Goal: Task Accomplishment & Management: Manage account settings

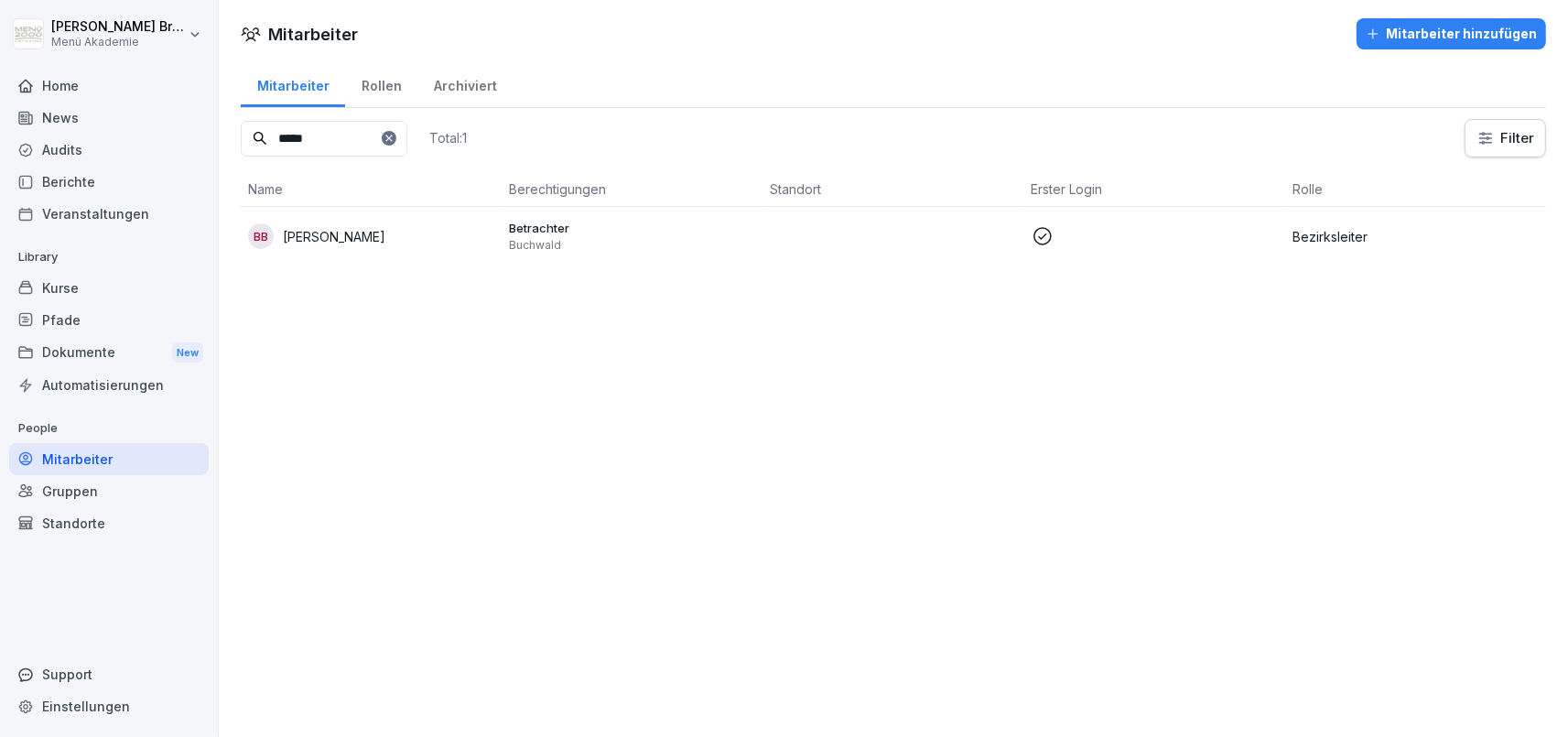
click at [71, 82] on div "Home" at bounding box center [109, 86] width 200 height 32
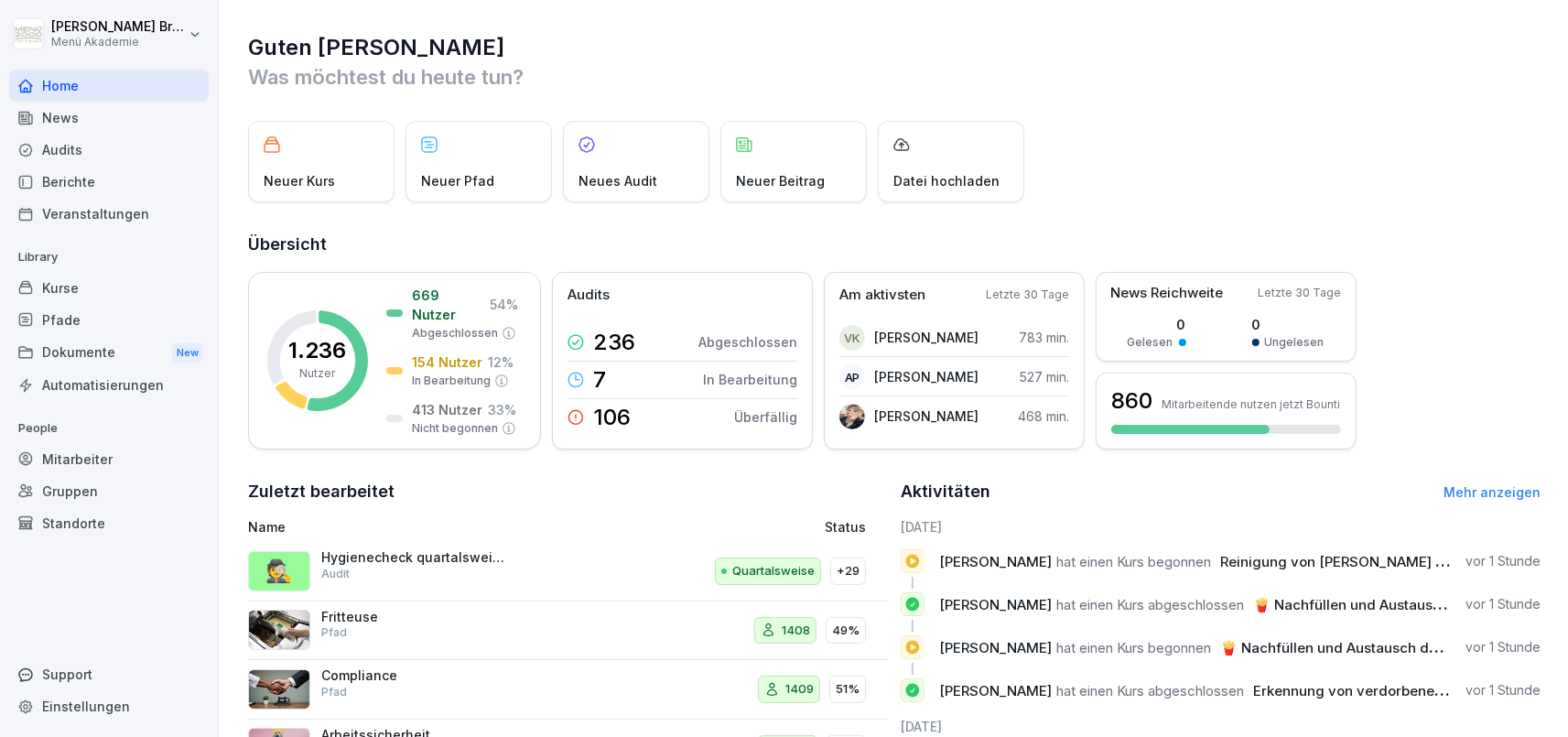
click at [106, 464] on div "Mitarbeiter" at bounding box center [109, 459] width 200 height 32
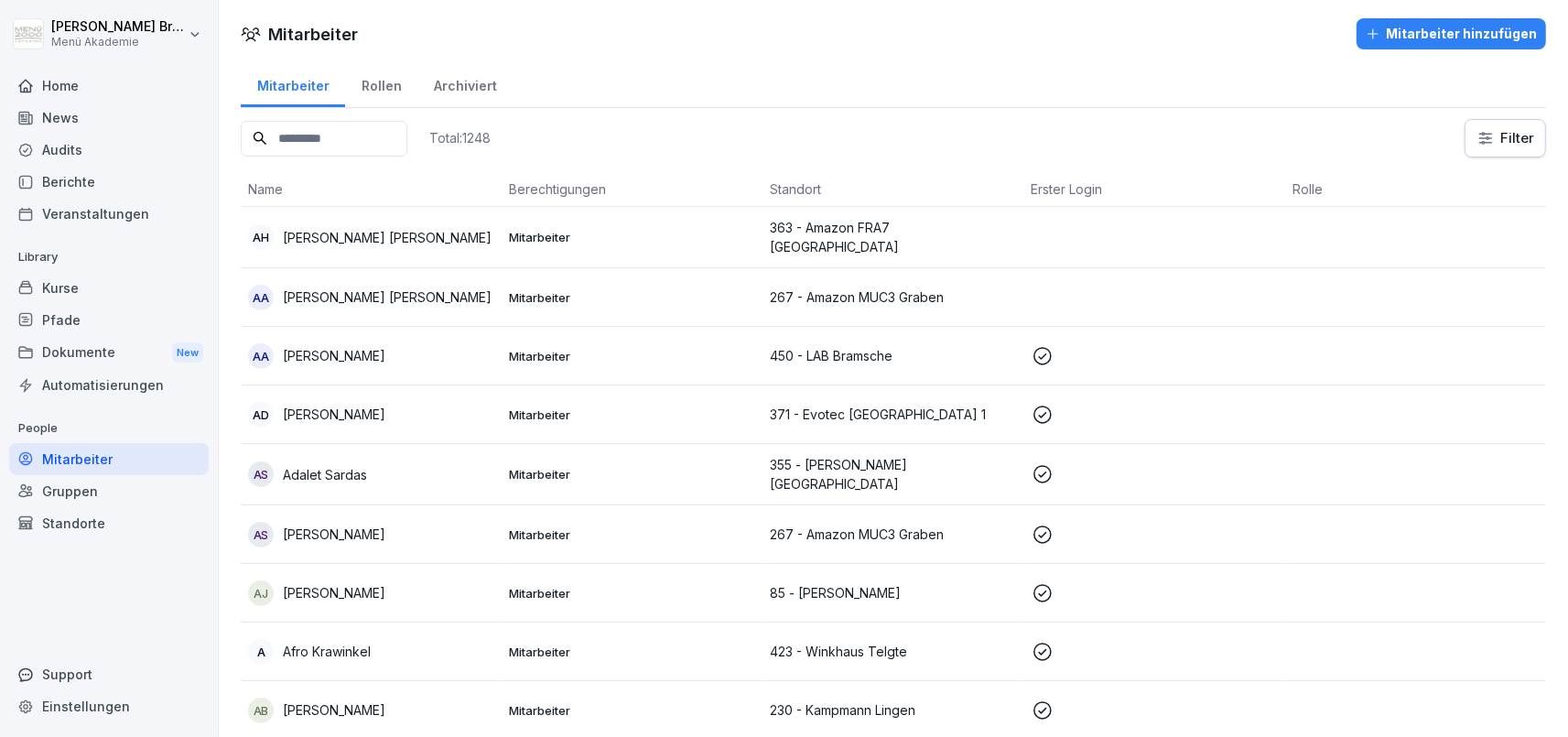
click at [1495, 133] on html "[PERSON_NAME] Menü Akademie Home News Audits Berichte Veranstaltungen Library K…" at bounding box center [784, 368] width 1568 height 737
click at [1397, 136] on html "[PERSON_NAME] Menü Akademie Home News Audits Berichte Veranstaltungen Library K…" at bounding box center [784, 368] width 1568 height 737
click at [1507, 127] on html "[PERSON_NAME] Menü Akademie Home News Audits Berichte Veranstaltungen Library K…" at bounding box center [784, 368] width 1568 height 737
click at [1436, 186] on input "text" at bounding box center [1444, 188] width 229 height 37
type input "******"
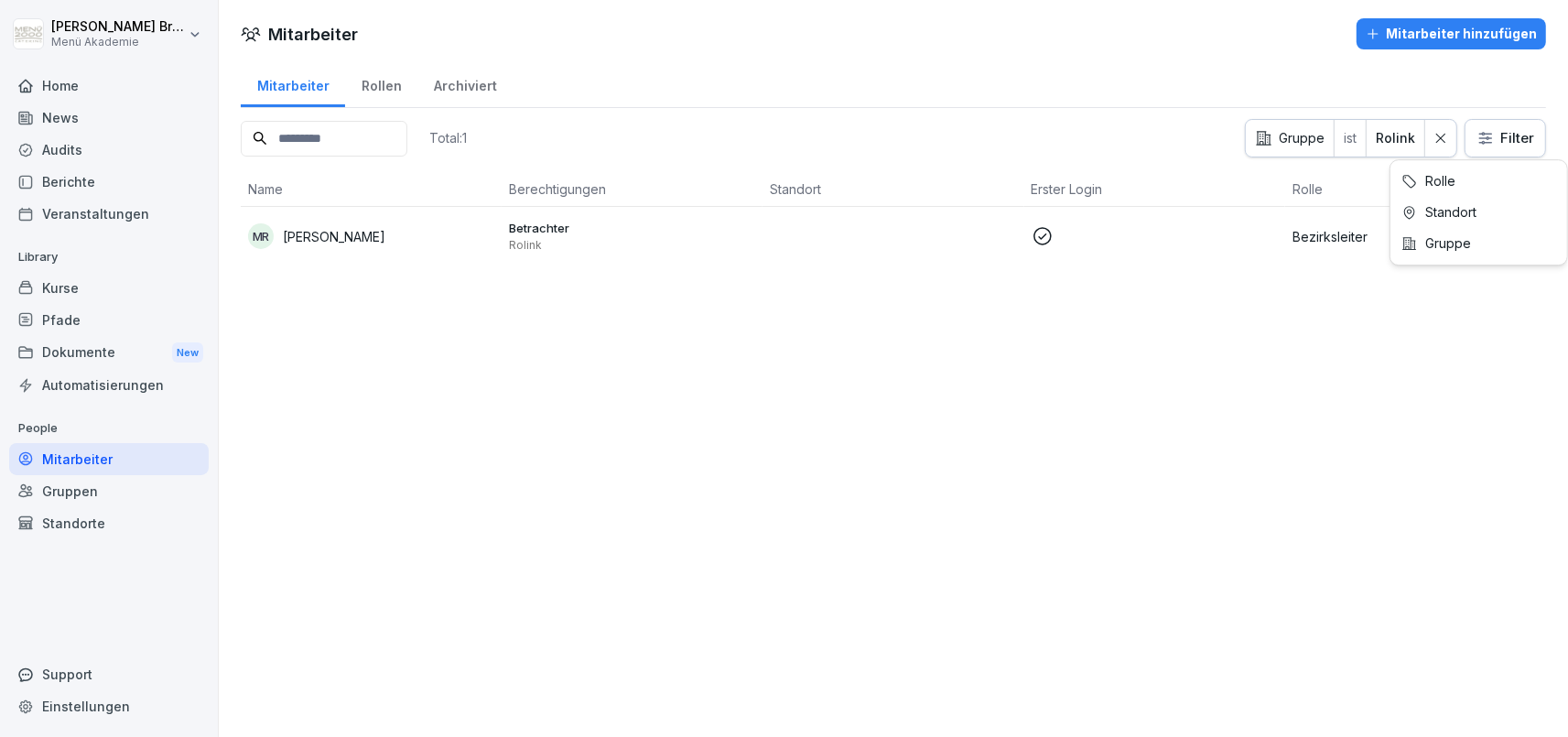
click at [1500, 136] on html "[PERSON_NAME] Menü Akademie Home News Audits Berichte Veranstaltungen Library K…" at bounding box center [784, 368] width 1568 height 737
click at [1442, 142] on html "[PERSON_NAME] Menü Akademie Home News Audits Berichte Veranstaltungen Library K…" at bounding box center [784, 368] width 1568 height 737
click at [87, 493] on div "Gruppen" at bounding box center [109, 491] width 200 height 32
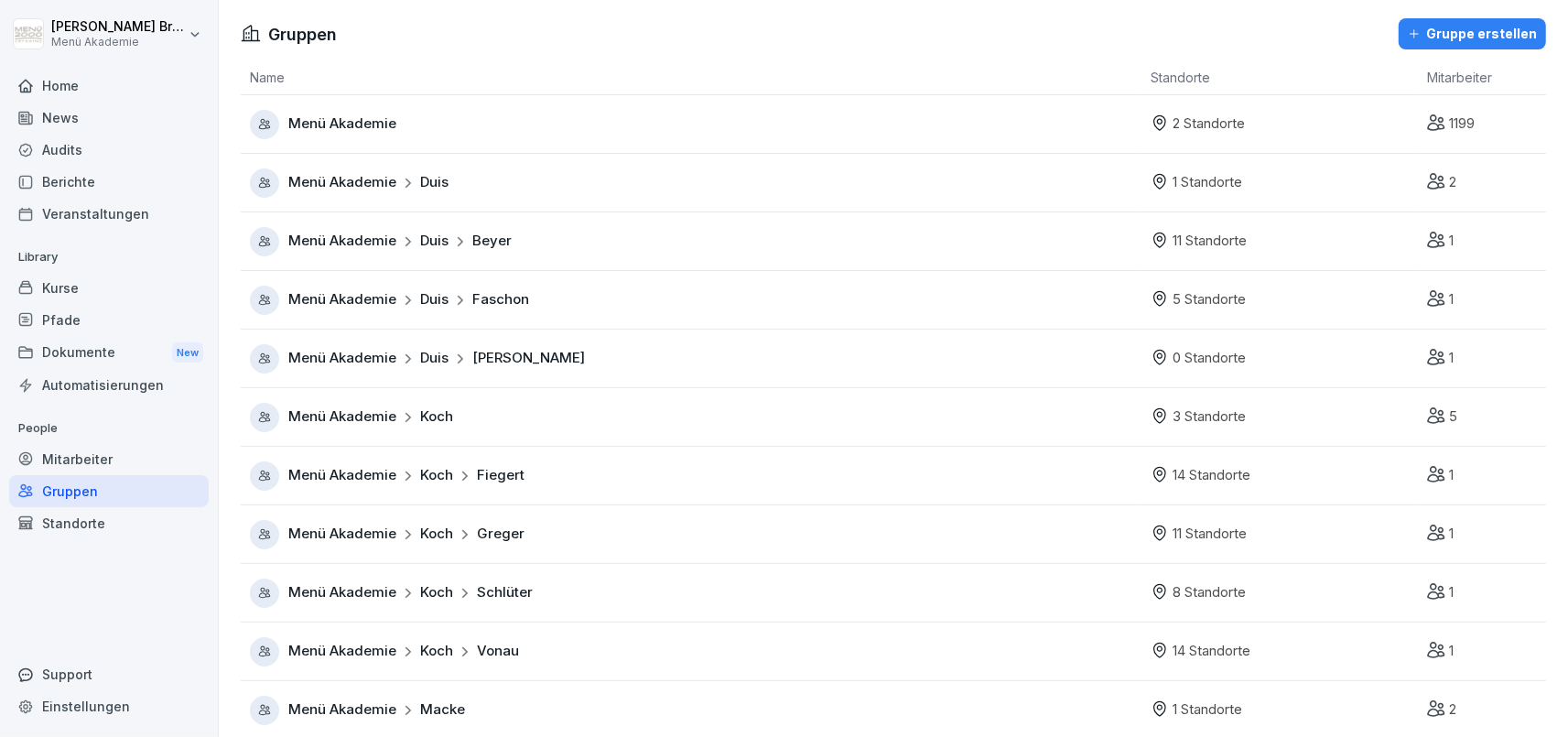
click at [83, 521] on div "Standorte" at bounding box center [109, 523] width 200 height 32
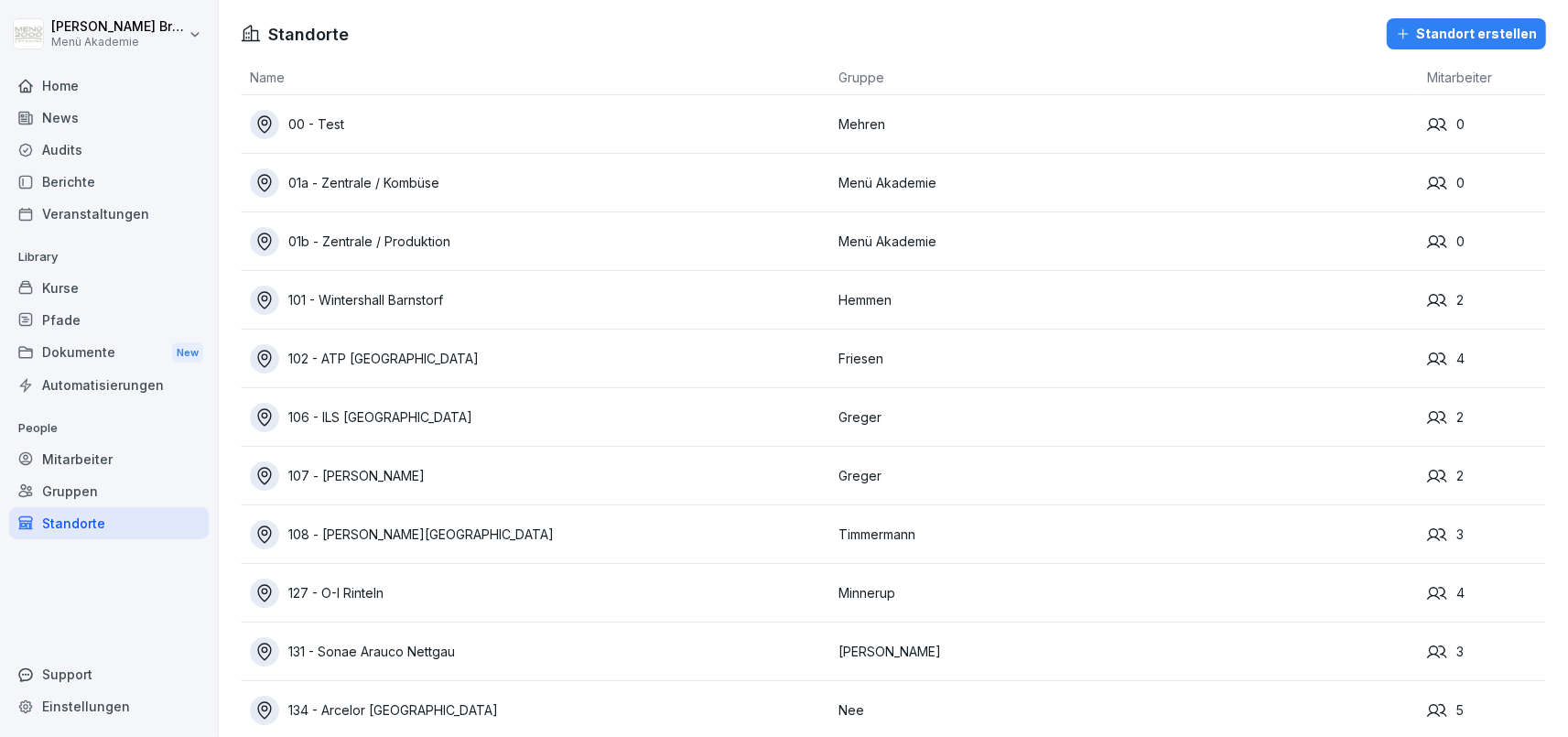
click at [72, 502] on div "Gruppen" at bounding box center [109, 491] width 200 height 32
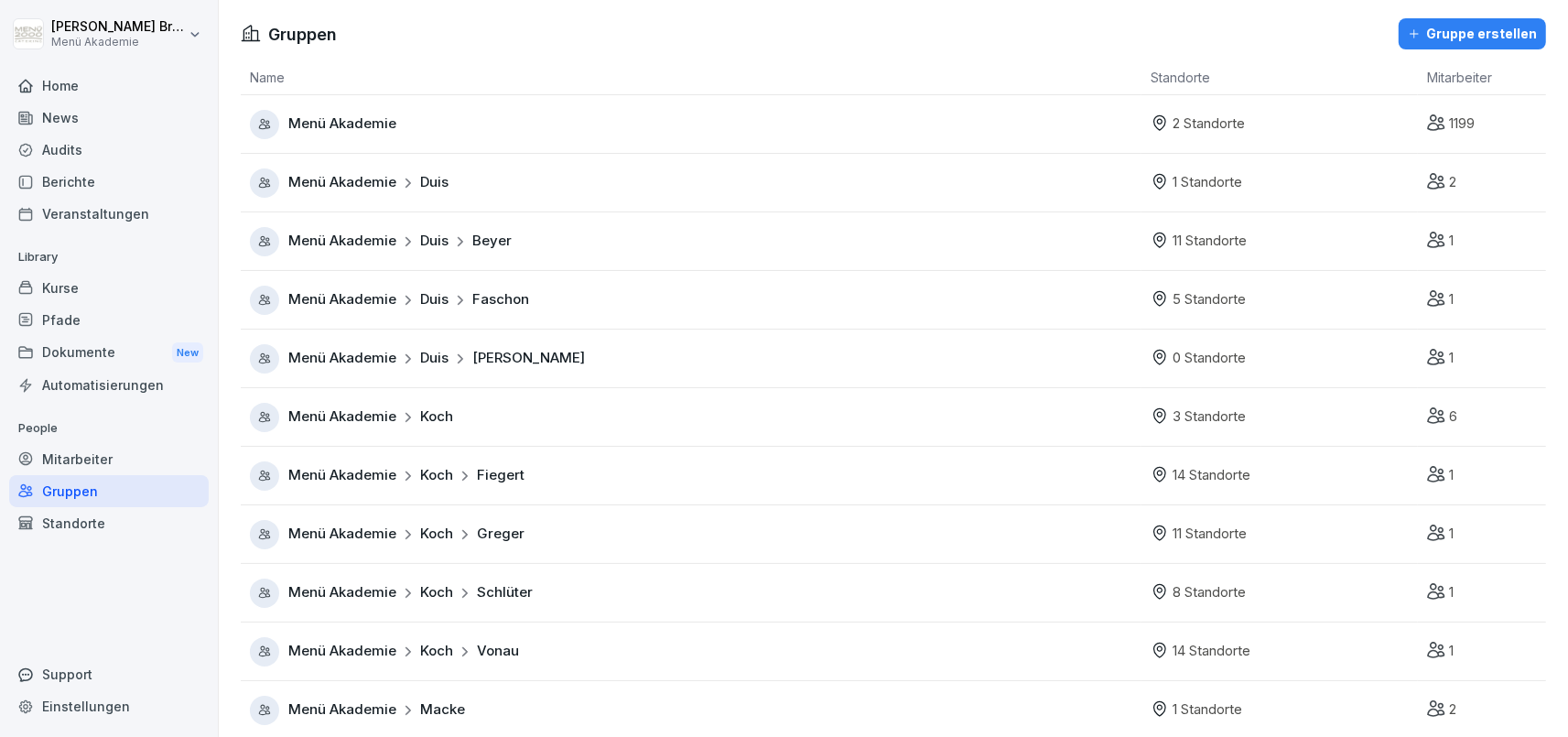
click at [95, 454] on div "Mitarbeiter" at bounding box center [109, 459] width 200 height 32
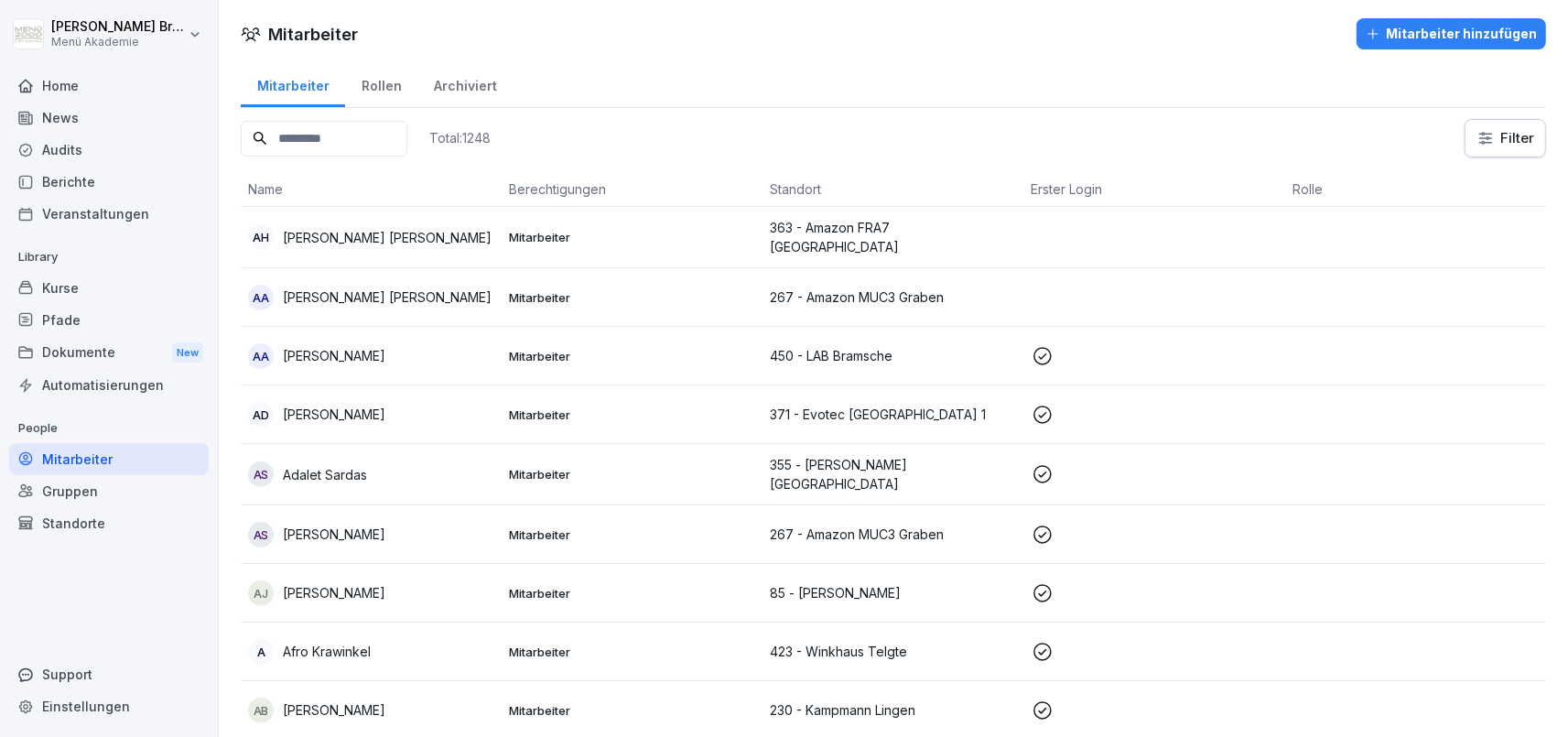
click at [85, 170] on div "Berichte" at bounding box center [109, 181] width 200 height 32
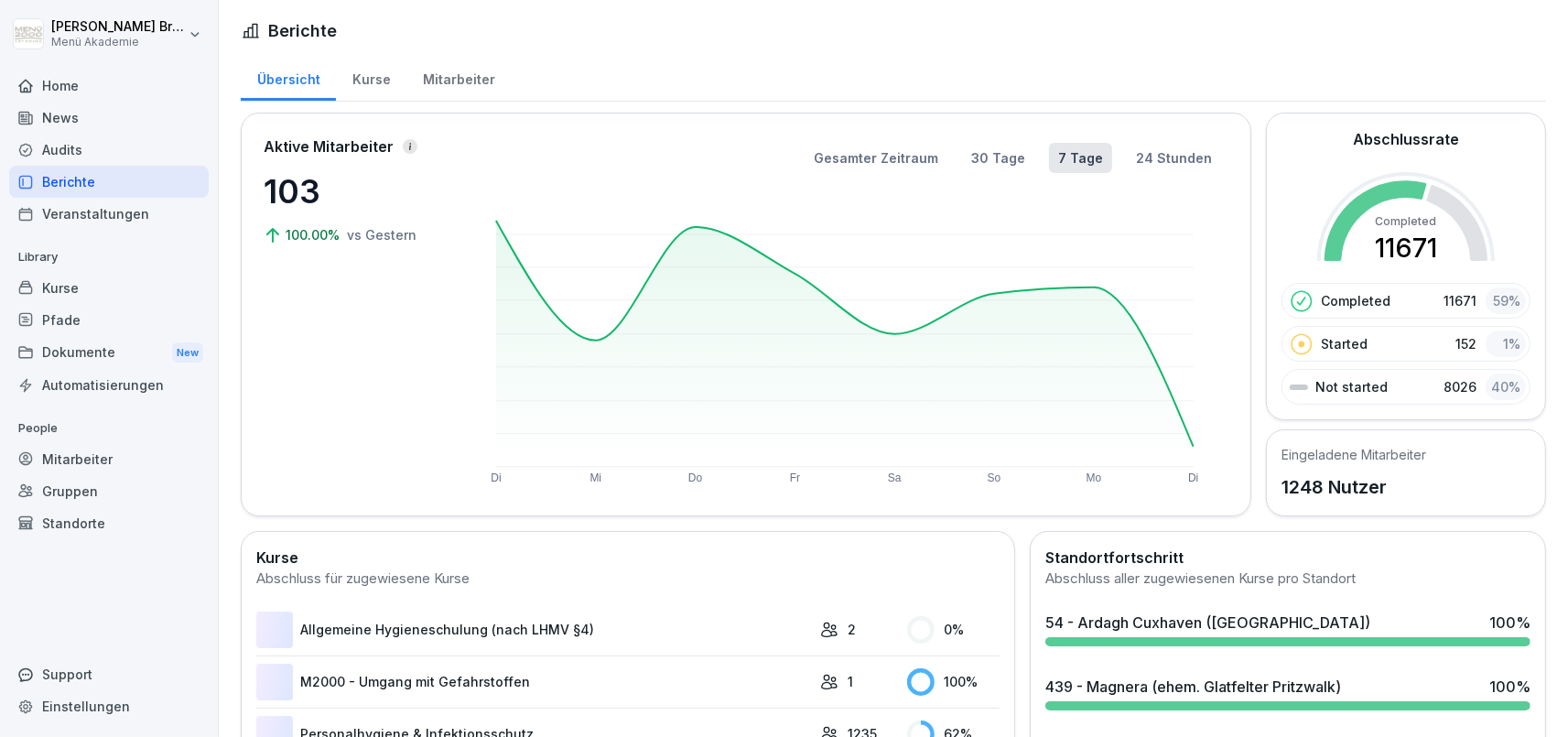
click at [86, 176] on div "Berichte" at bounding box center [109, 181] width 200 height 32
click at [459, 80] on div "Mitarbeiter" at bounding box center [458, 77] width 104 height 47
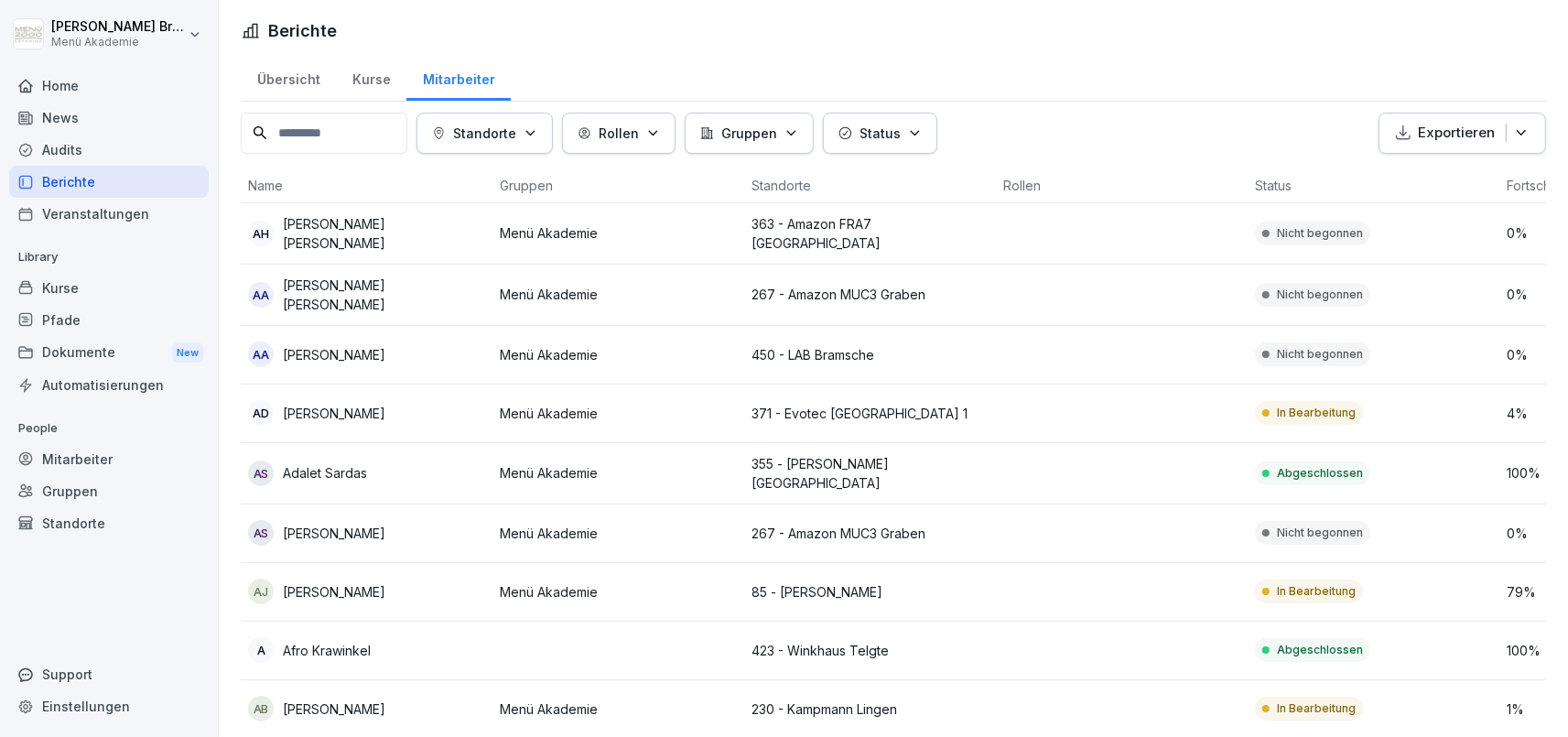
click at [1439, 142] on p "Exportieren" at bounding box center [1457, 133] width 77 height 21
click at [1445, 170] on p "Als Excel Datei exportieren" at bounding box center [1454, 175] width 164 height 17
click at [749, 130] on p "Gruppen" at bounding box center [749, 133] width 56 height 19
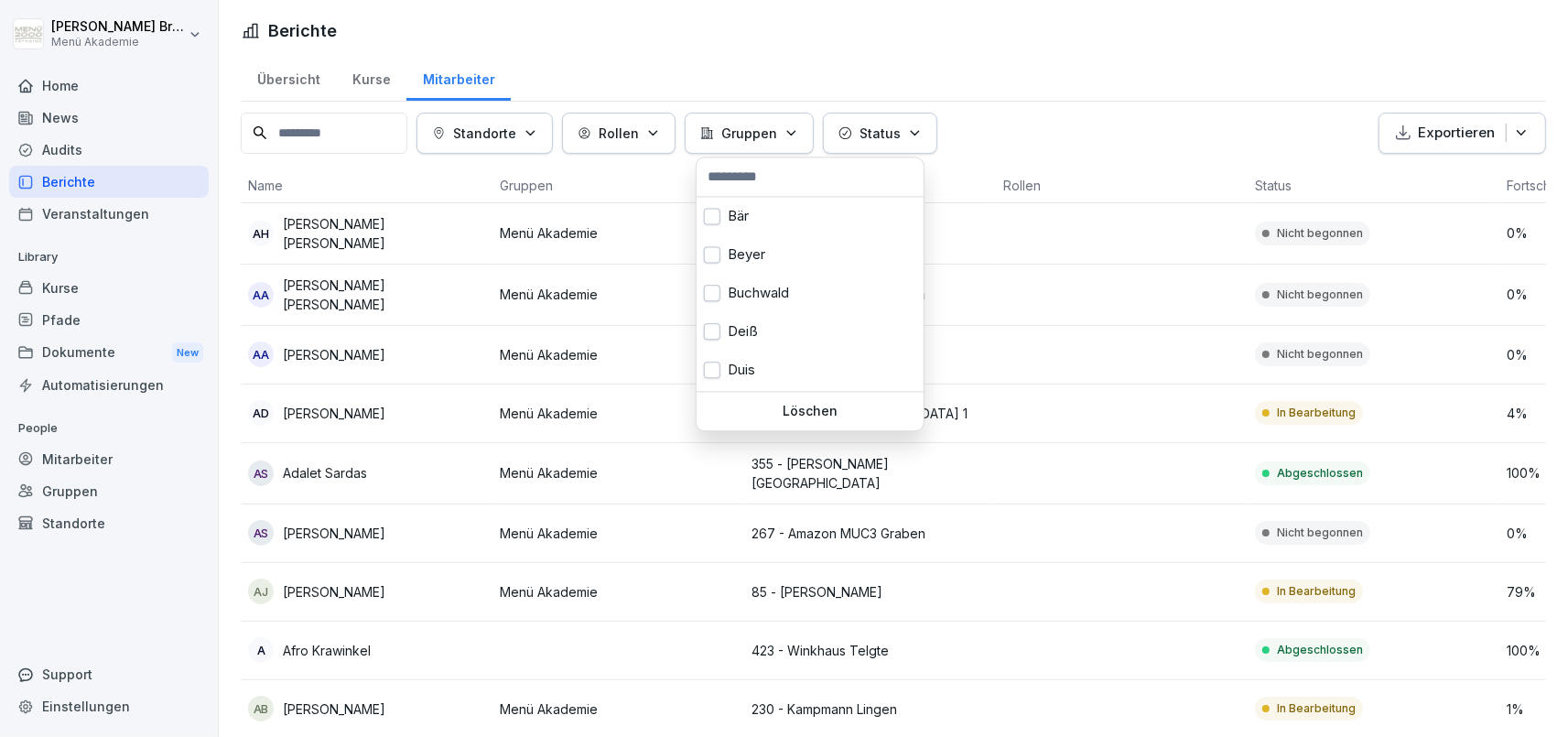
click at [776, 179] on input "text" at bounding box center [810, 177] width 216 height 28
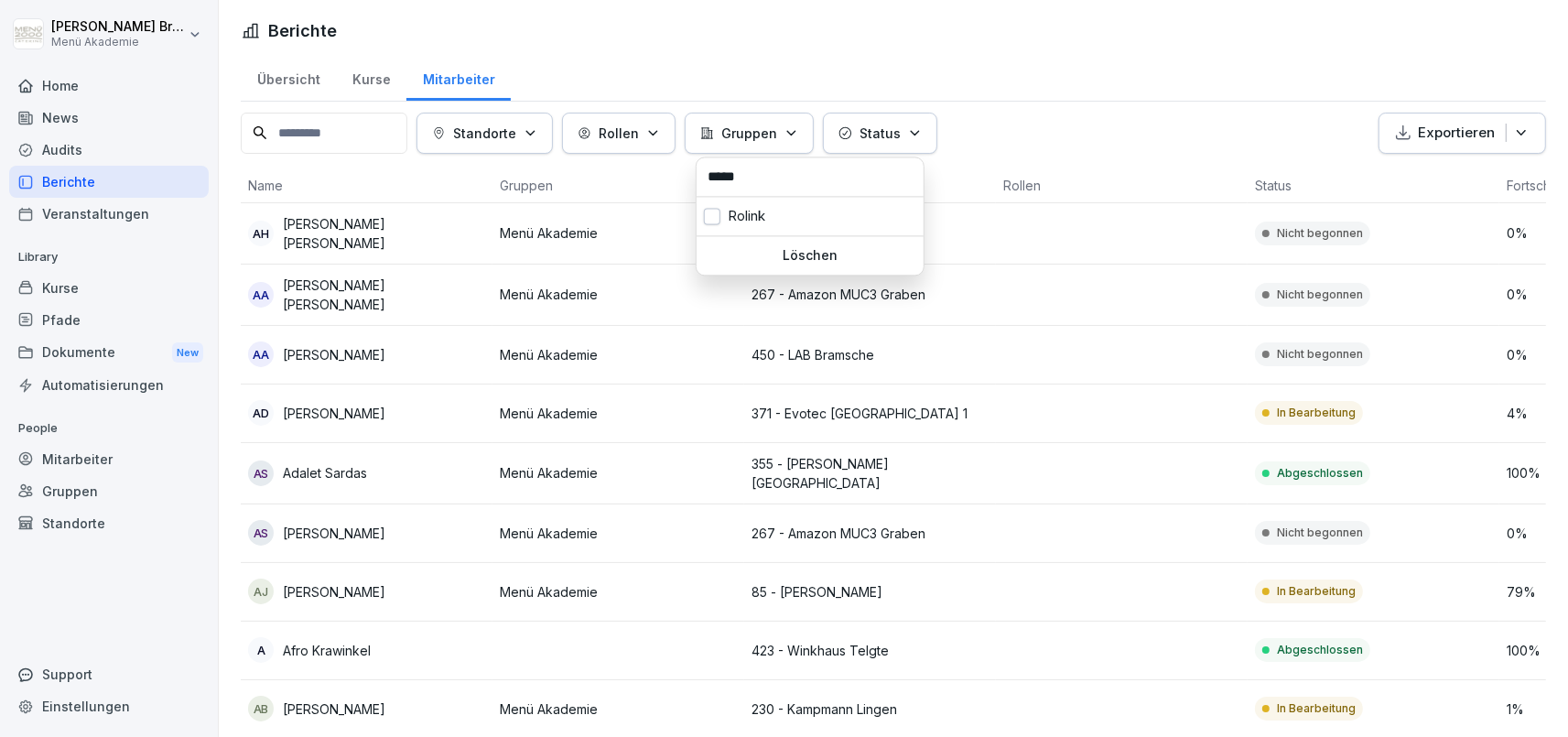
type input "*****"
click at [765, 214] on div "Rolink" at bounding box center [810, 216] width 227 height 39
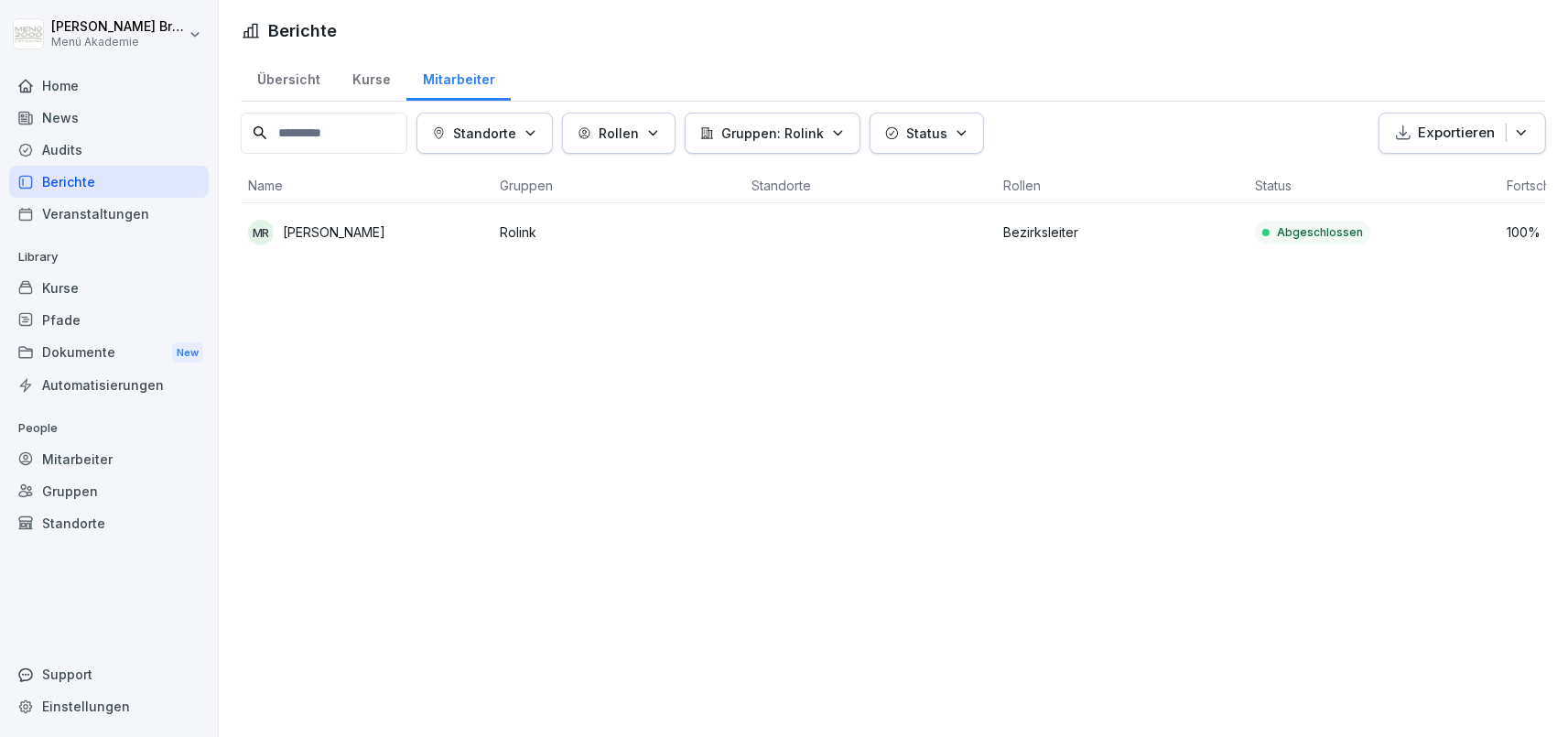
click at [619, 357] on html "[PERSON_NAME] Menü Akademie Home News Audits Berichte Veranstaltungen Library K…" at bounding box center [784, 368] width 1568 height 737
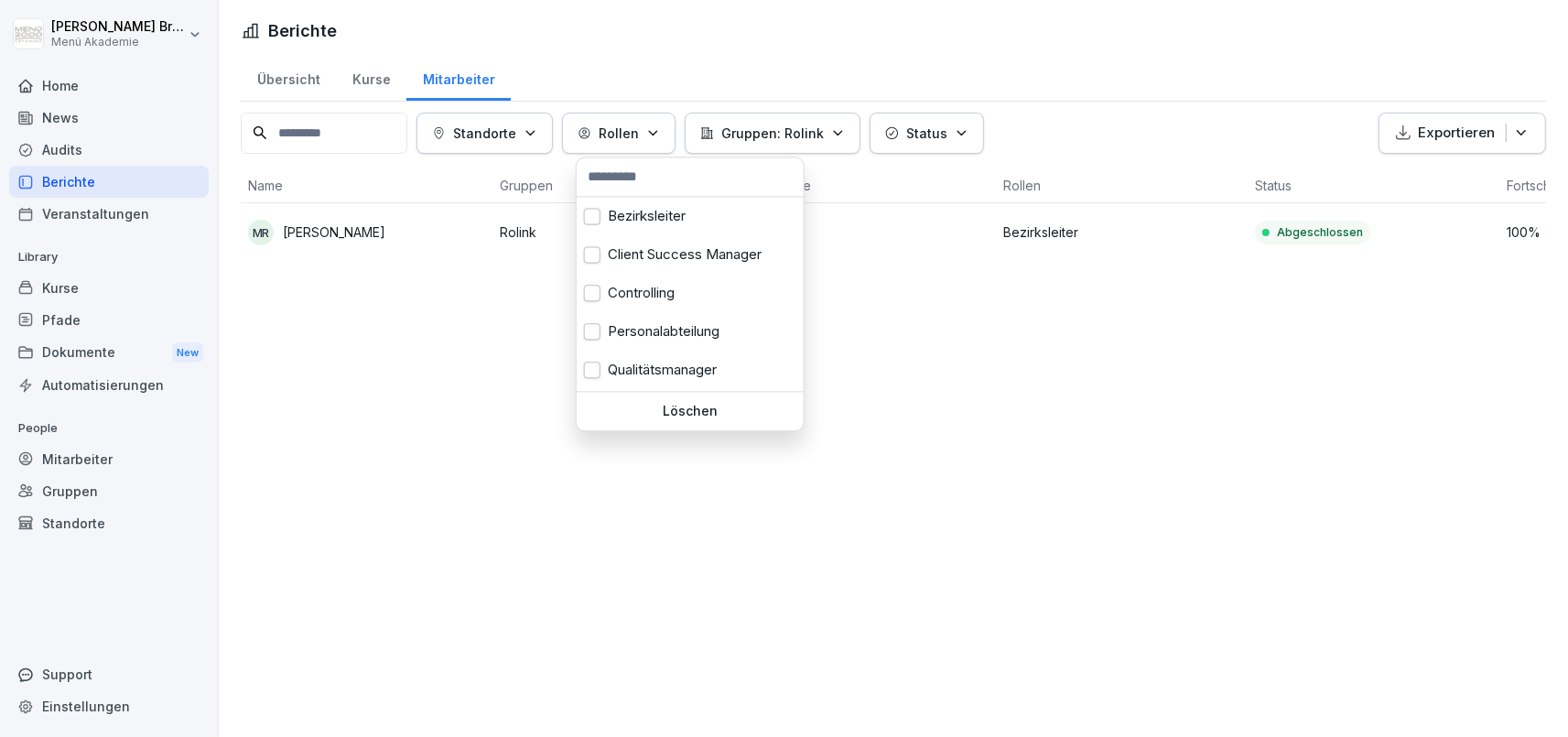
click at [627, 131] on p "Rollen" at bounding box center [619, 133] width 41 height 19
click at [650, 402] on div "Löschen" at bounding box center [690, 412] width 227 height 39
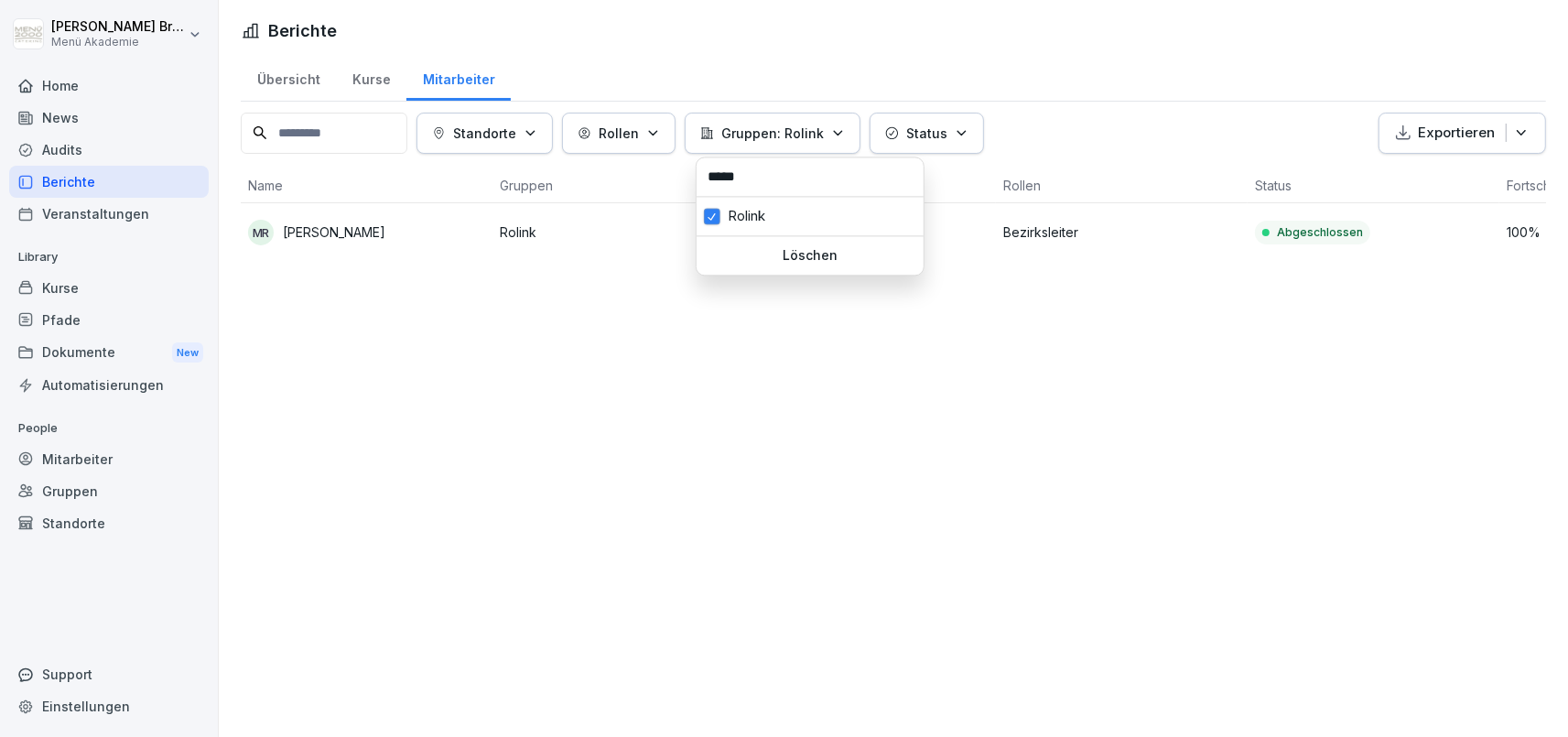
click at [761, 135] on p "Gruppen: Rolink" at bounding box center [772, 133] width 102 height 19
click at [784, 240] on div "Löschen" at bounding box center [810, 256] width 227 height 39
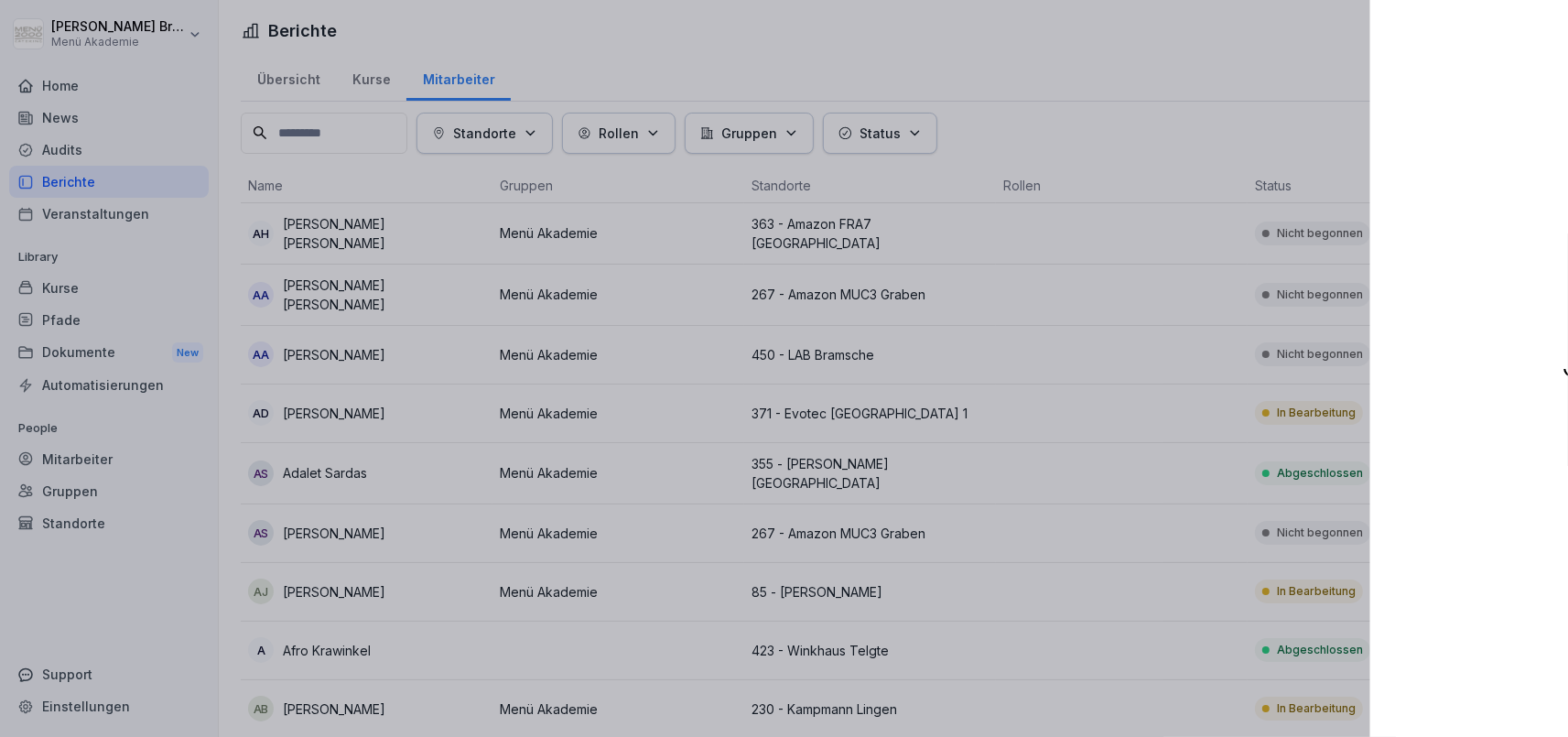
click at [710, 213] on div at bounding box center [784, 368] width 1568 height 737
click at [825, 354] on div at bounding box center [784, 368] width 1568 height 737
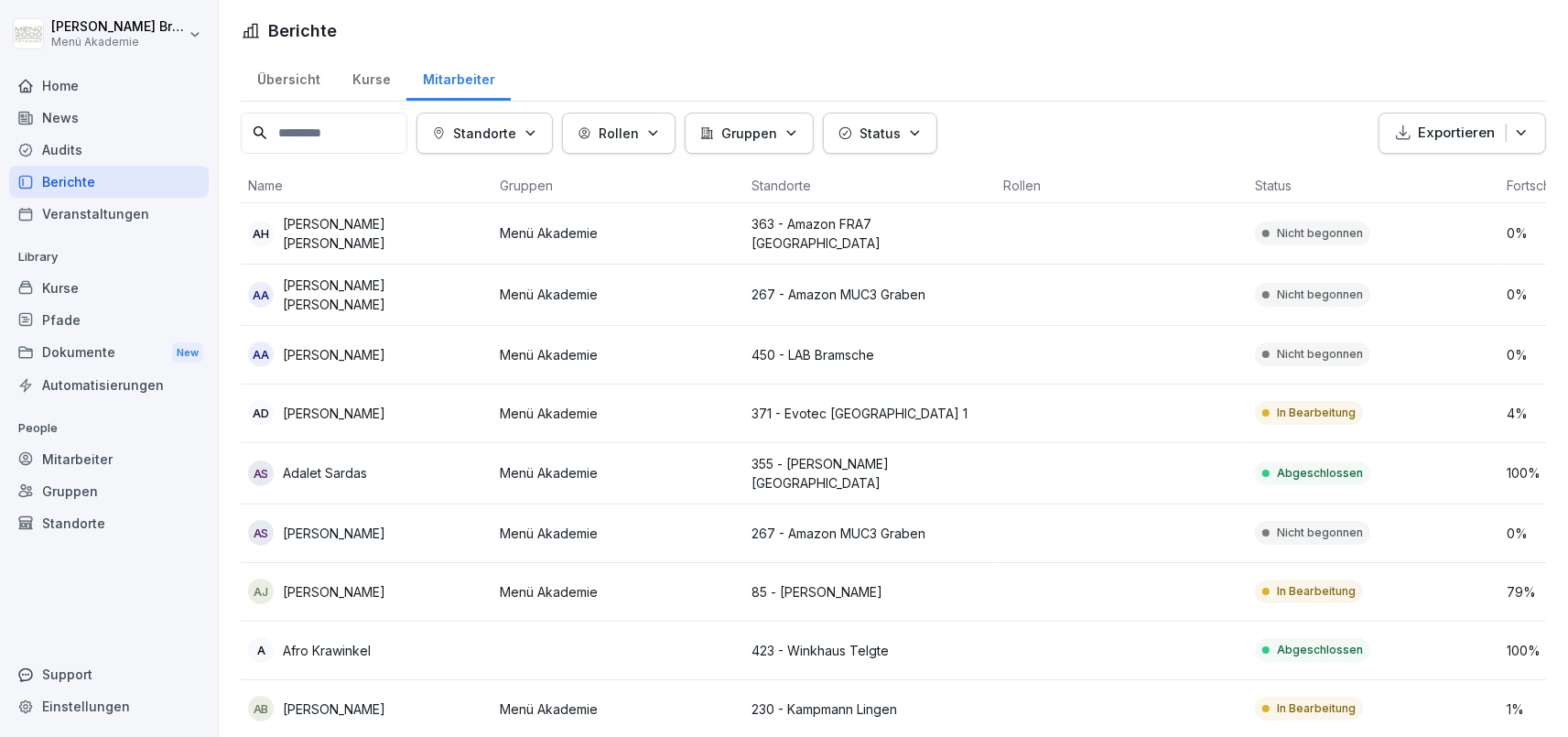
click at [110, 87] on div "Home" at bounding box center [109, 86] width 200 height 32
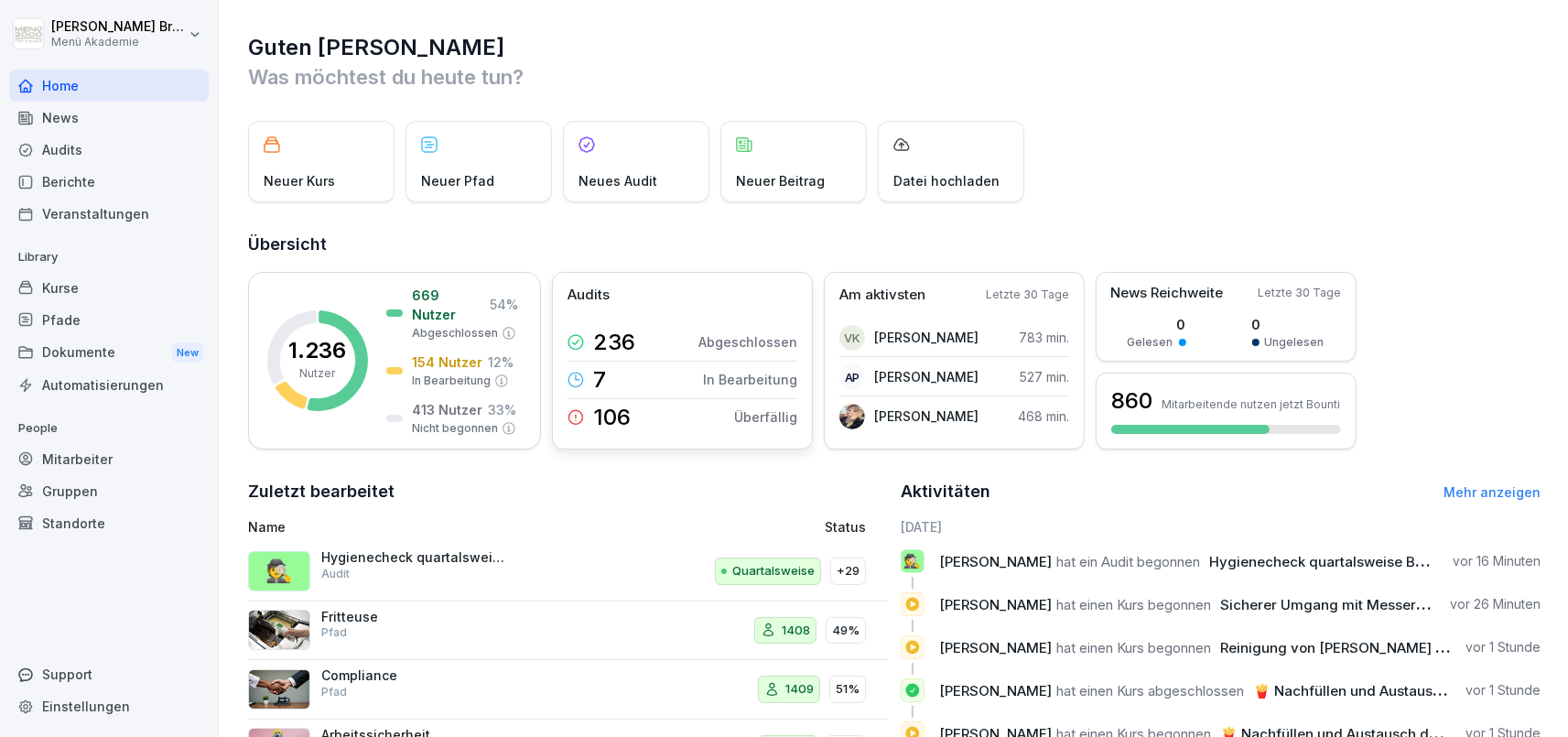
click at [765, 411] on p "Überfällig" at bounding box center [765, 416] width 64 height 19
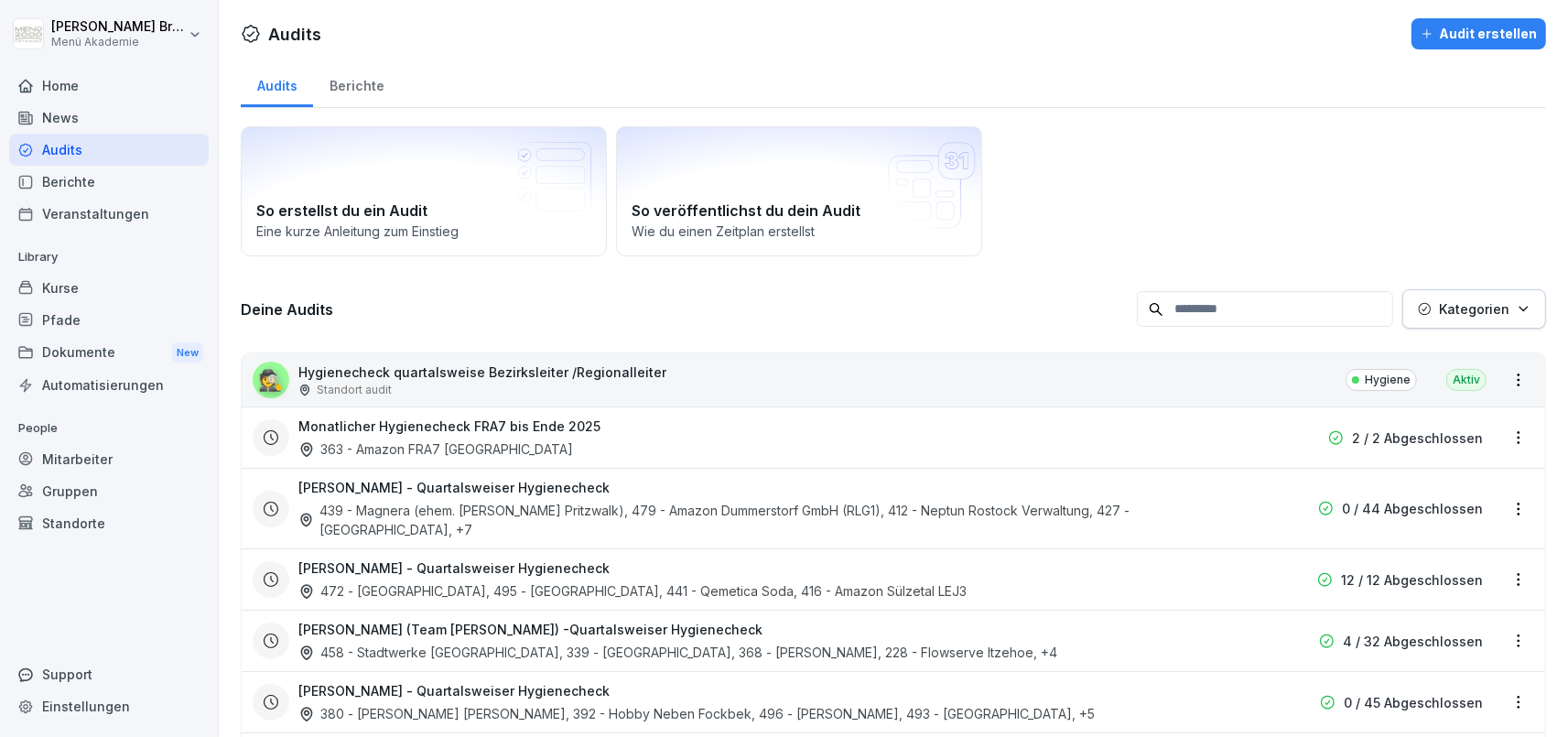
click at [92, 192] on div "Berichte" at bounding box center [109, 181] width 200 height 32
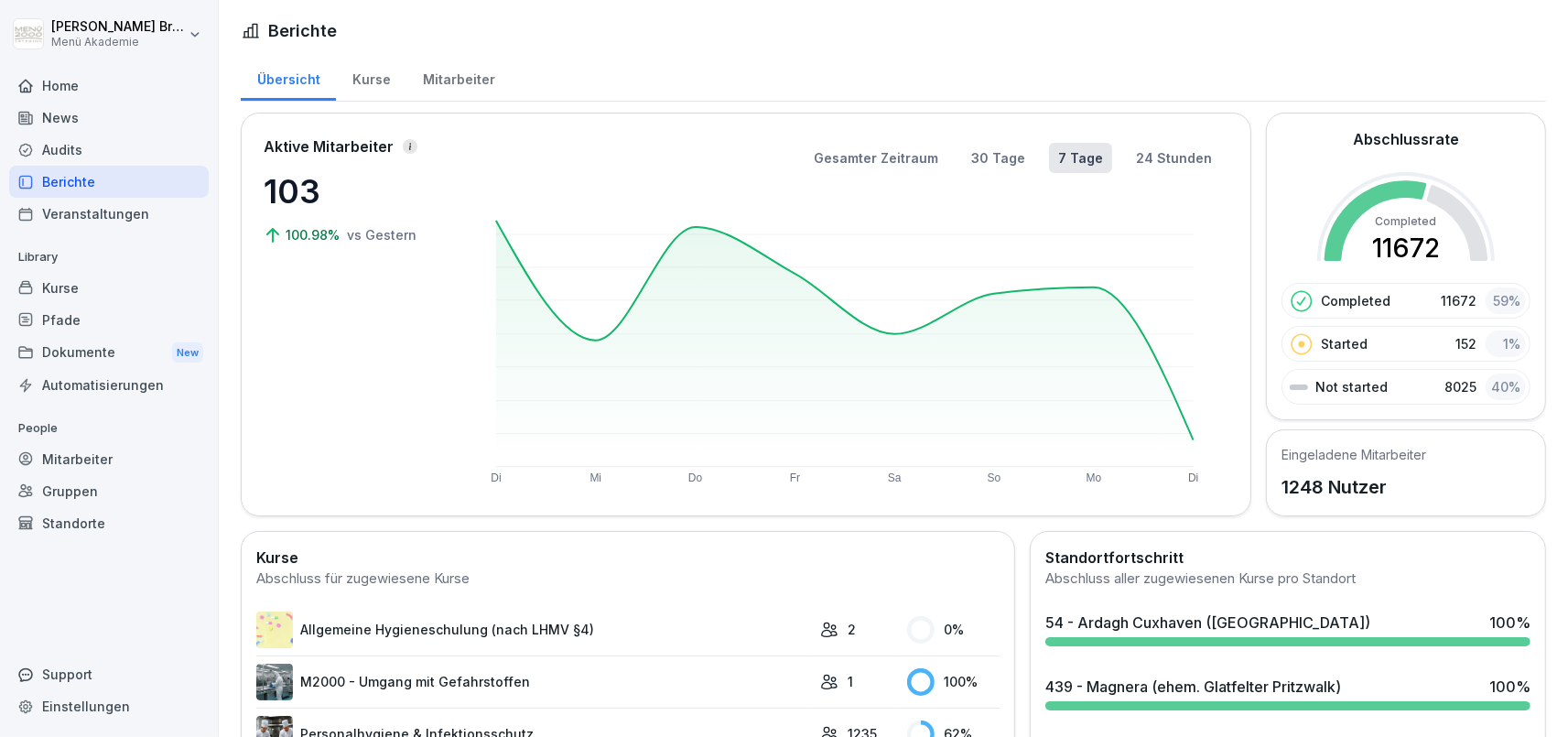
click at [448, 75] on div "Mitarbeiter" at bounding box center [458, 77] width 104 height 47
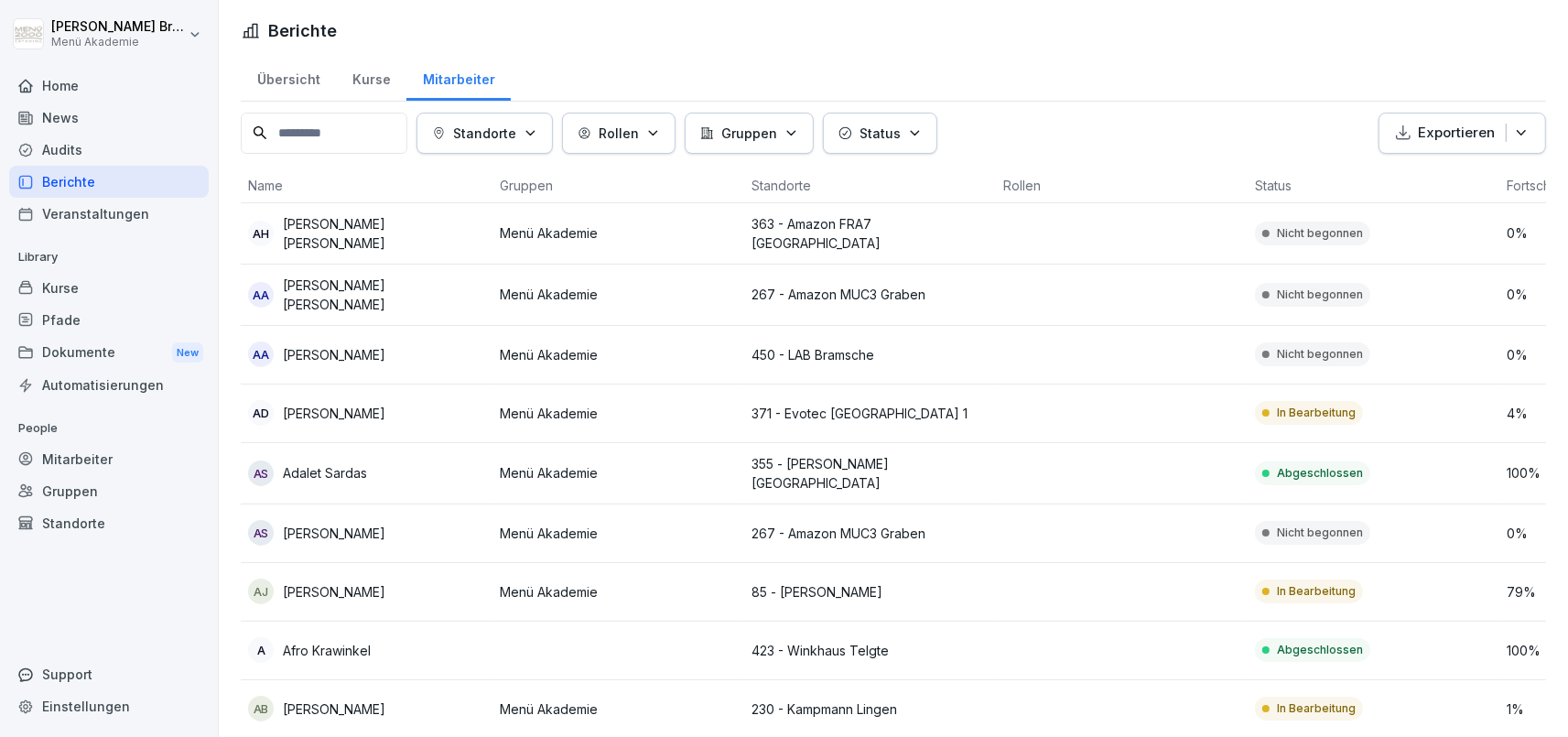
click at [869, 134] on p "Status" at bounding box center [880, 133] width 41 height 19
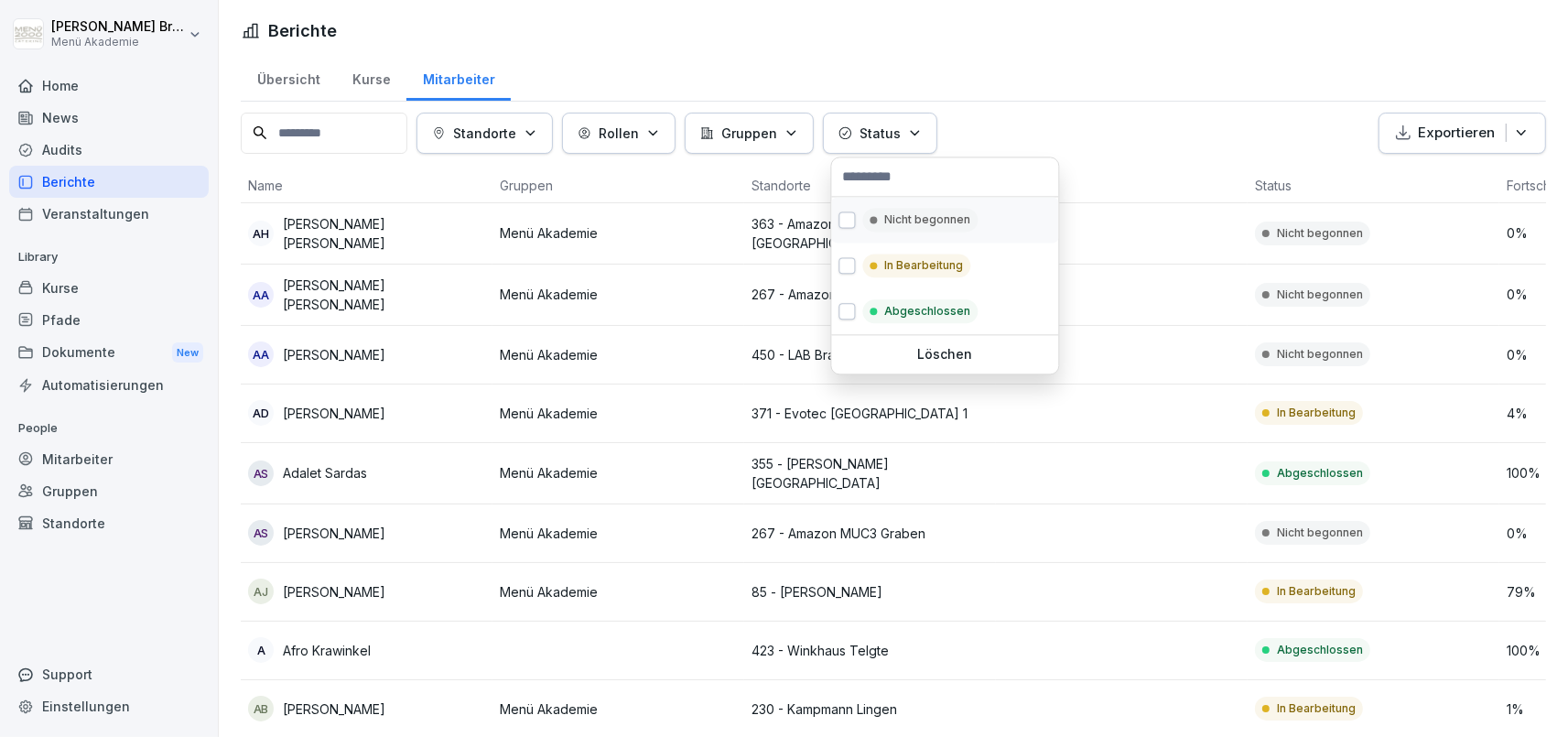
click at [912, 228] on p "Nicht begonnen" at bounding box center [927, 220] width 86 height 17
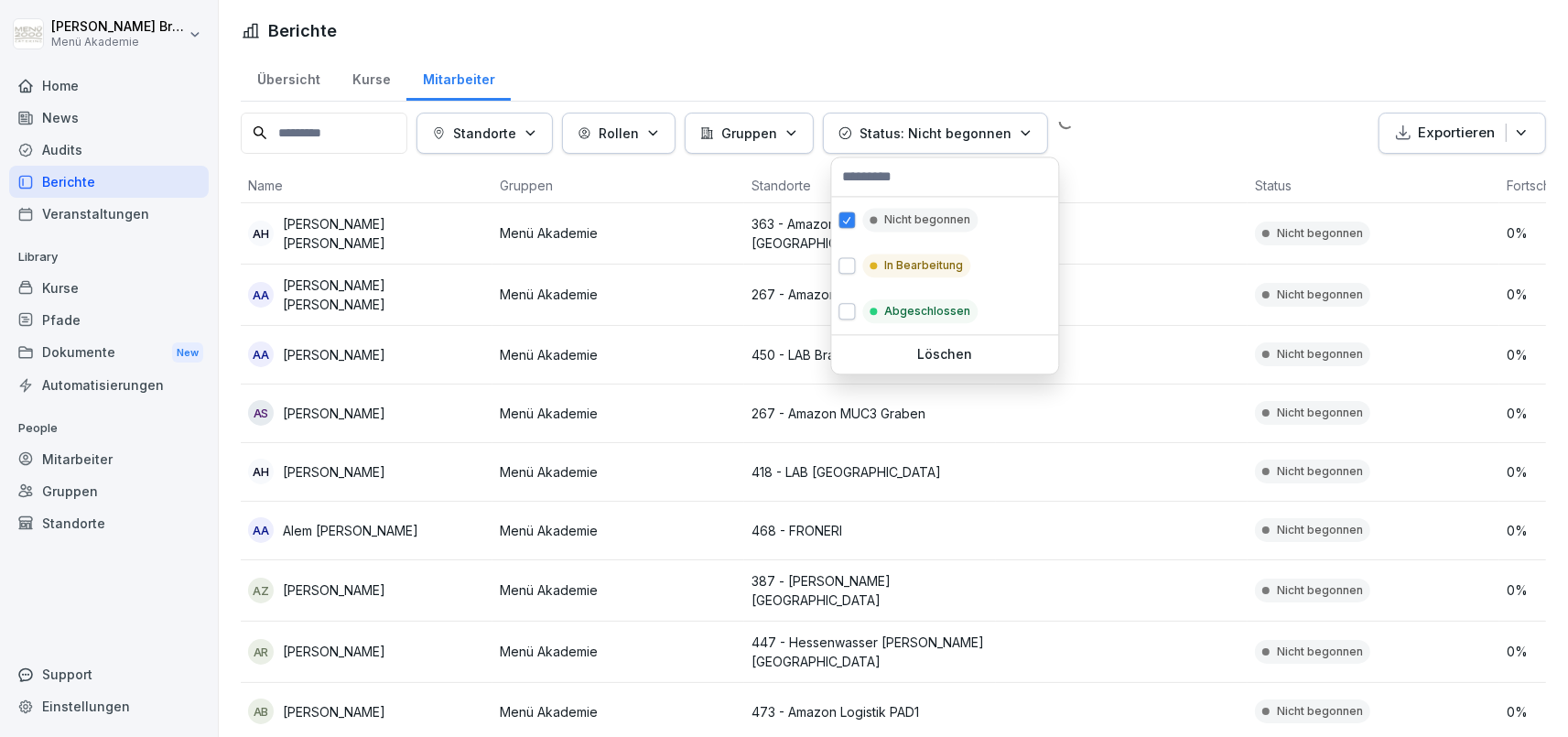
click at [863, 682] on html "[PERSON_NAME] Menü Akademie Home News Audits Berichte Veranstaltungen Library K…" at bounding box center [784, 368] width 1568 height 737
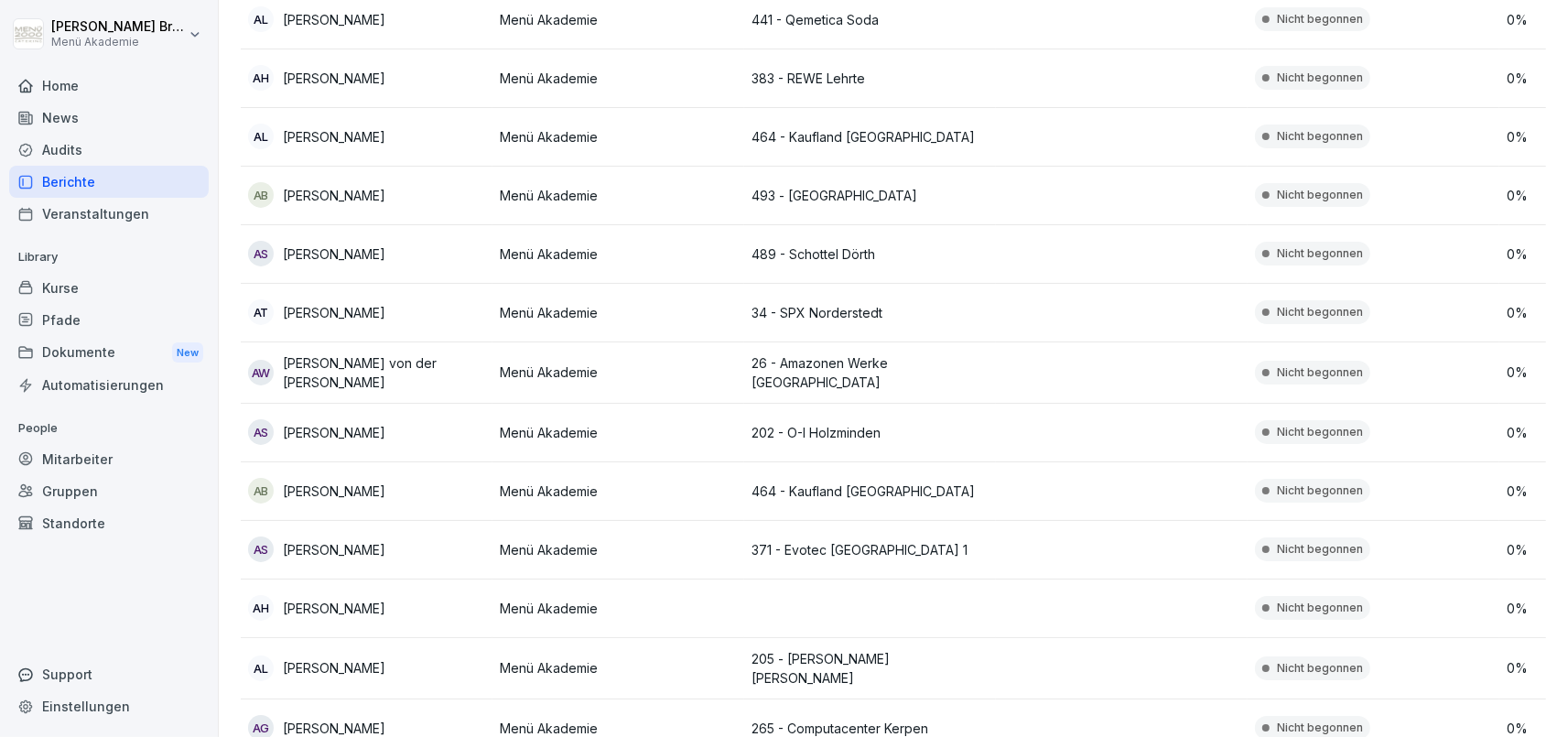
scroll to position [1904, 0]
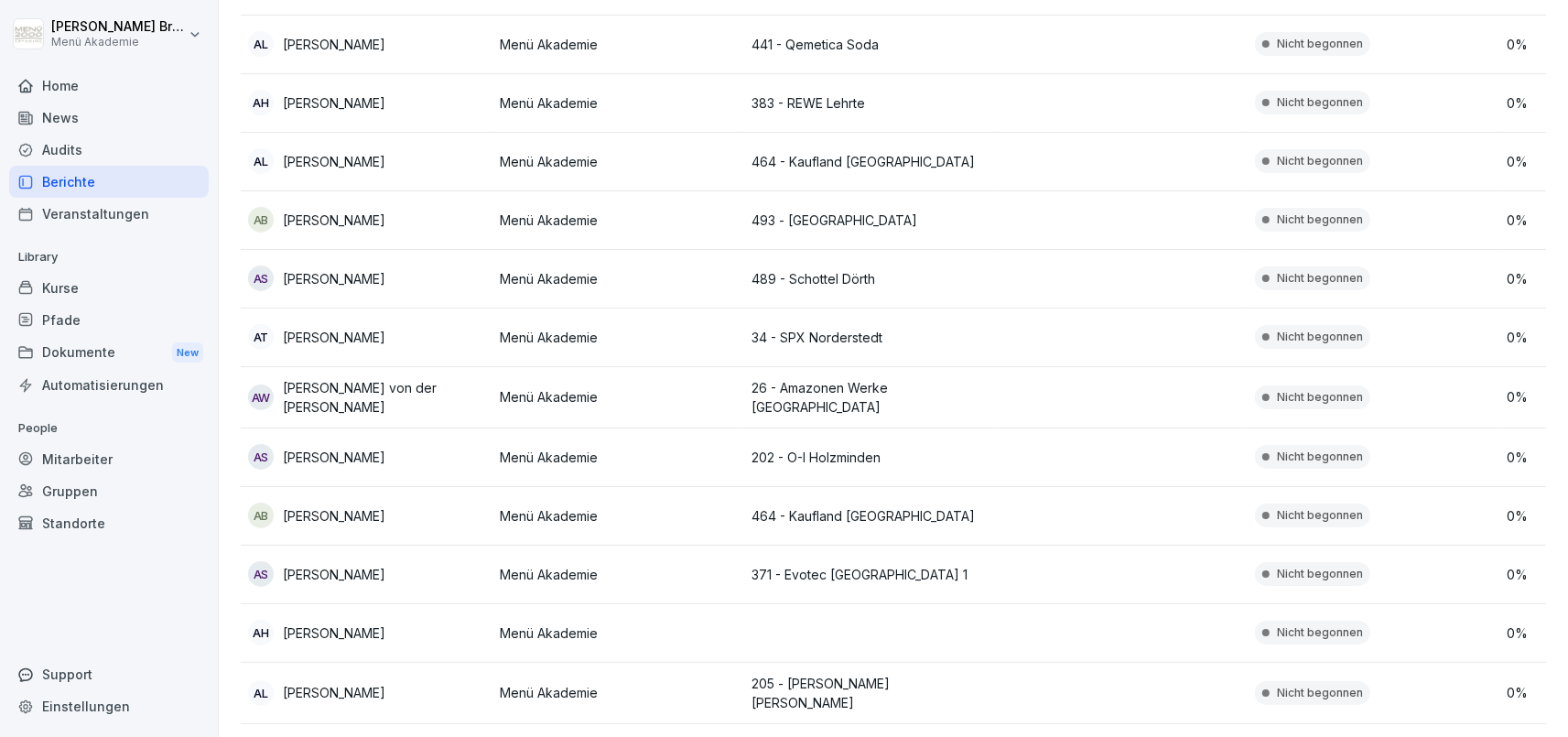
click at [130, 181] on div "Berichte" at bounding box center [109, 181] width 200 height 32
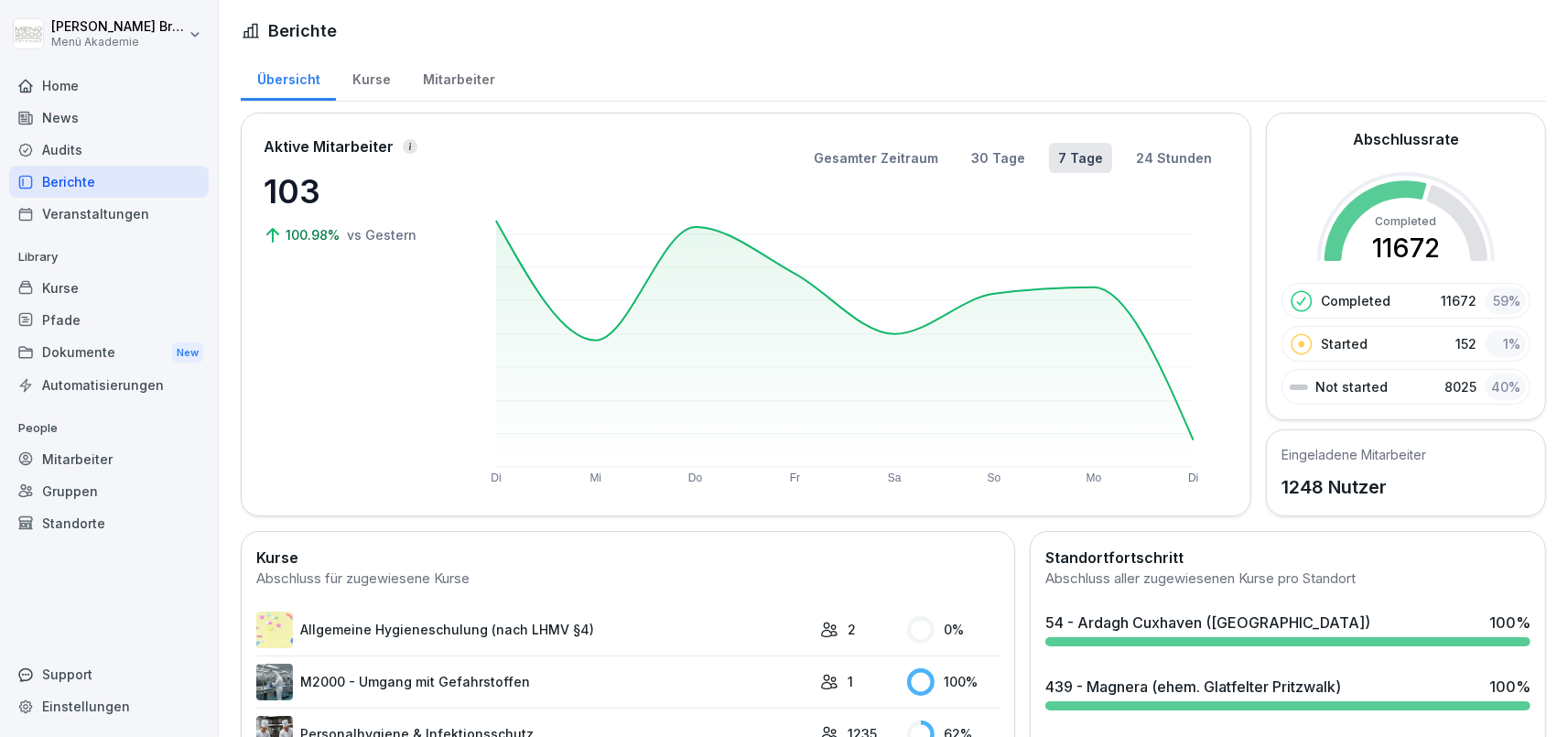
click at [459, 77] on div "Mitarbeiter" at bounding box center [458, 77] width 104 height 47
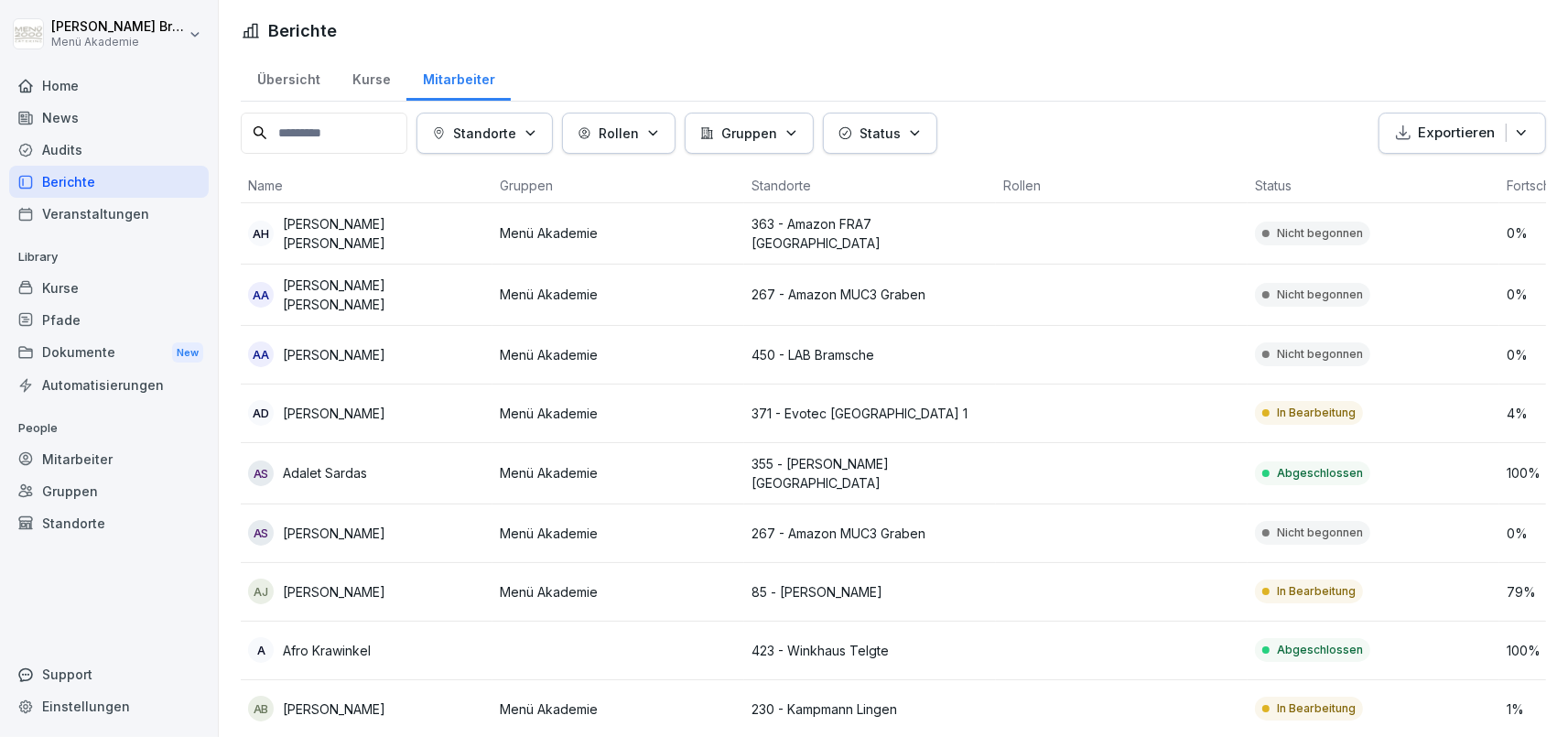
click at [531, 139] on div "Standorte" at bounding box center [484, 133] width 105 height 19
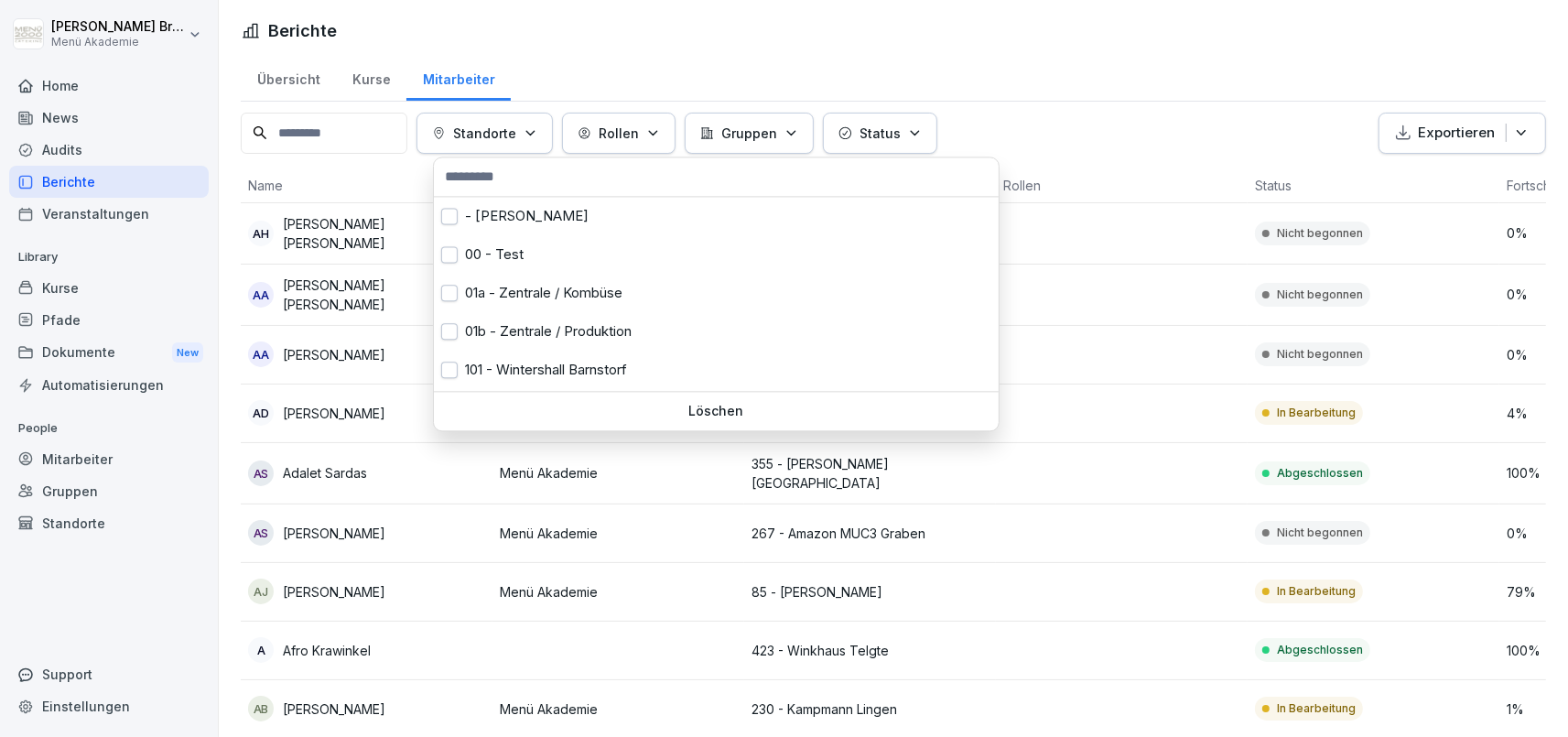
click at [534, 137] on div "Standorte" at bounding box center [484, 133] width 105 height 19
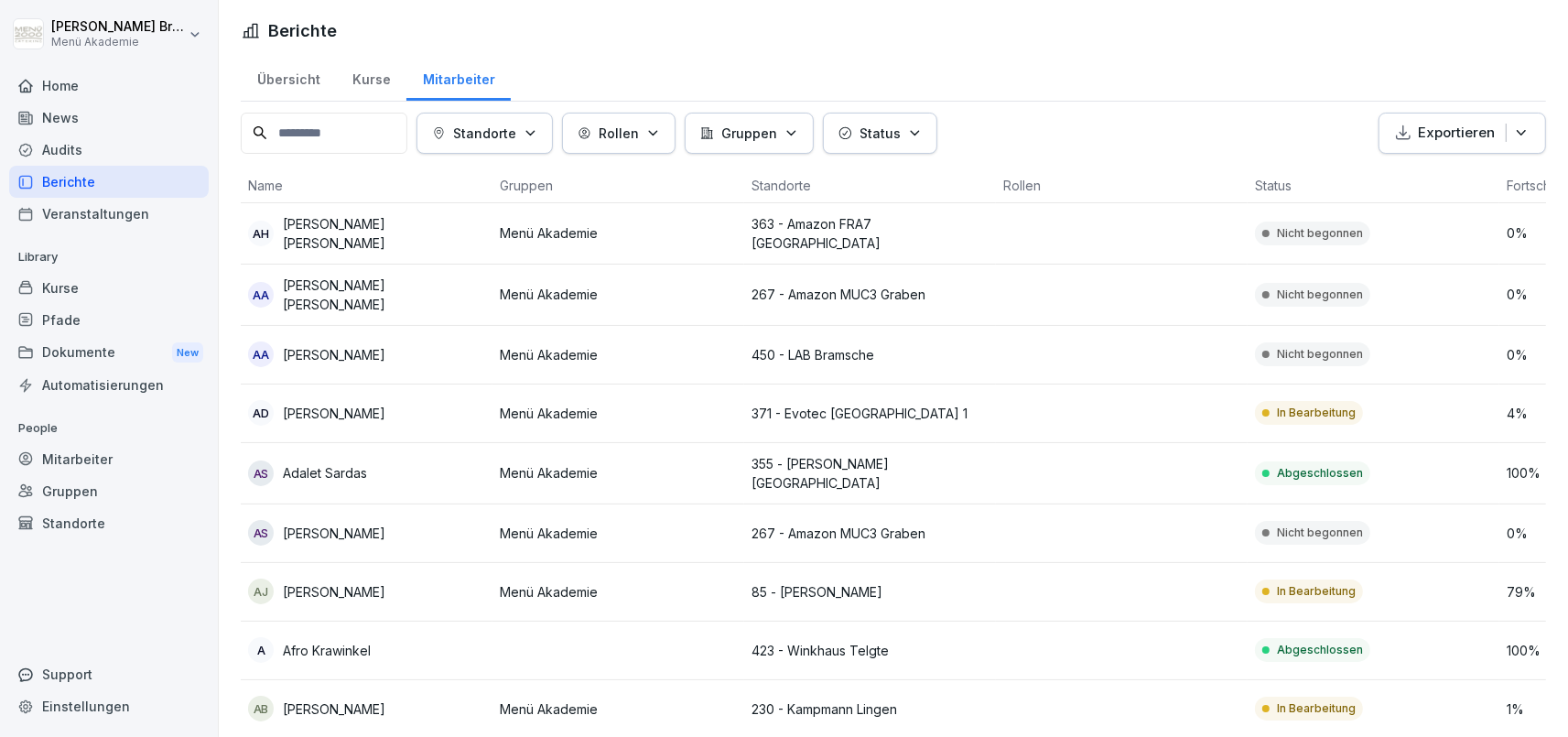
click at [613, 137] on p "Rollen" at bounding box center [619, 133] width 41 height 19
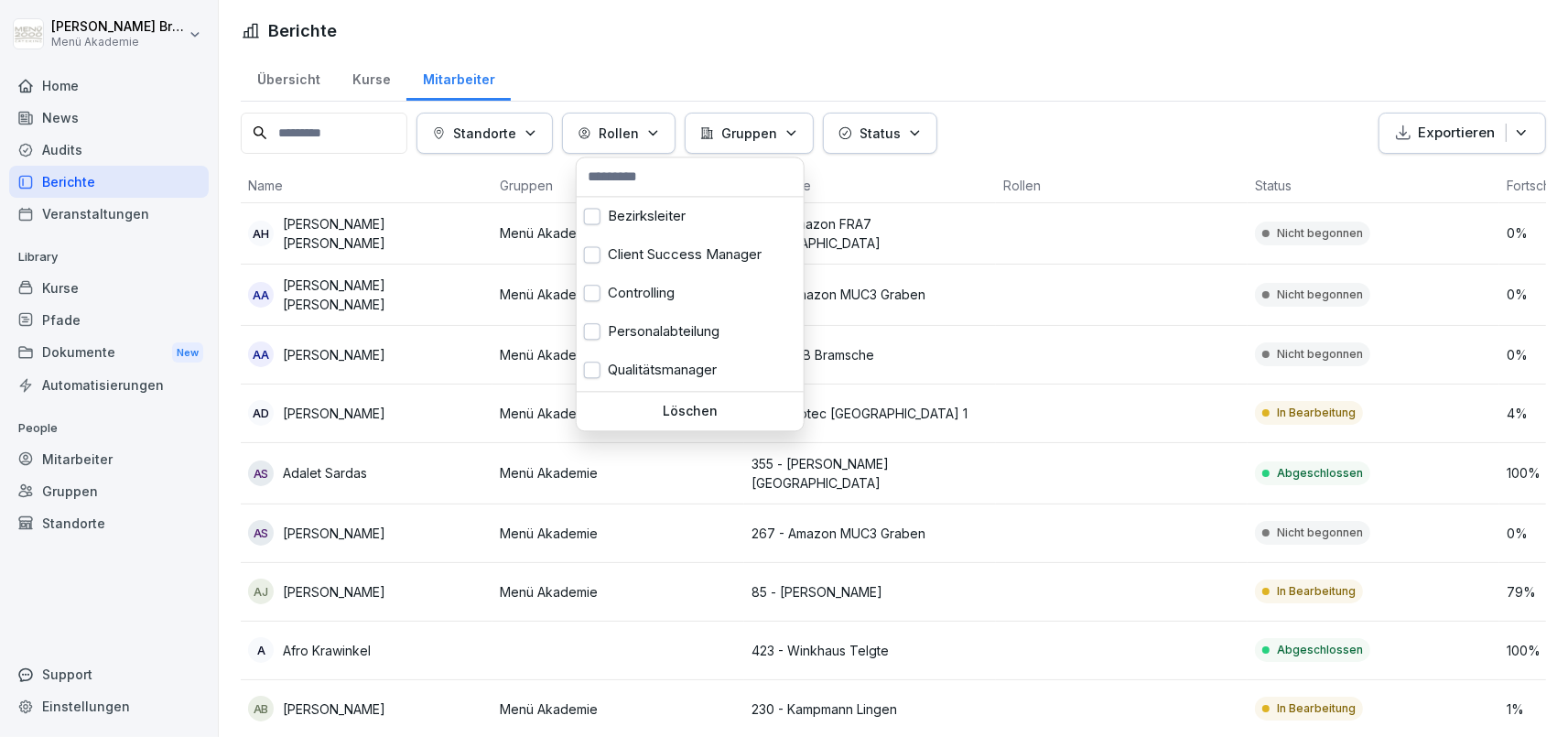
click at [613, 137] on p "Rollen" at bounding box center [619, 133] width 41 height 19
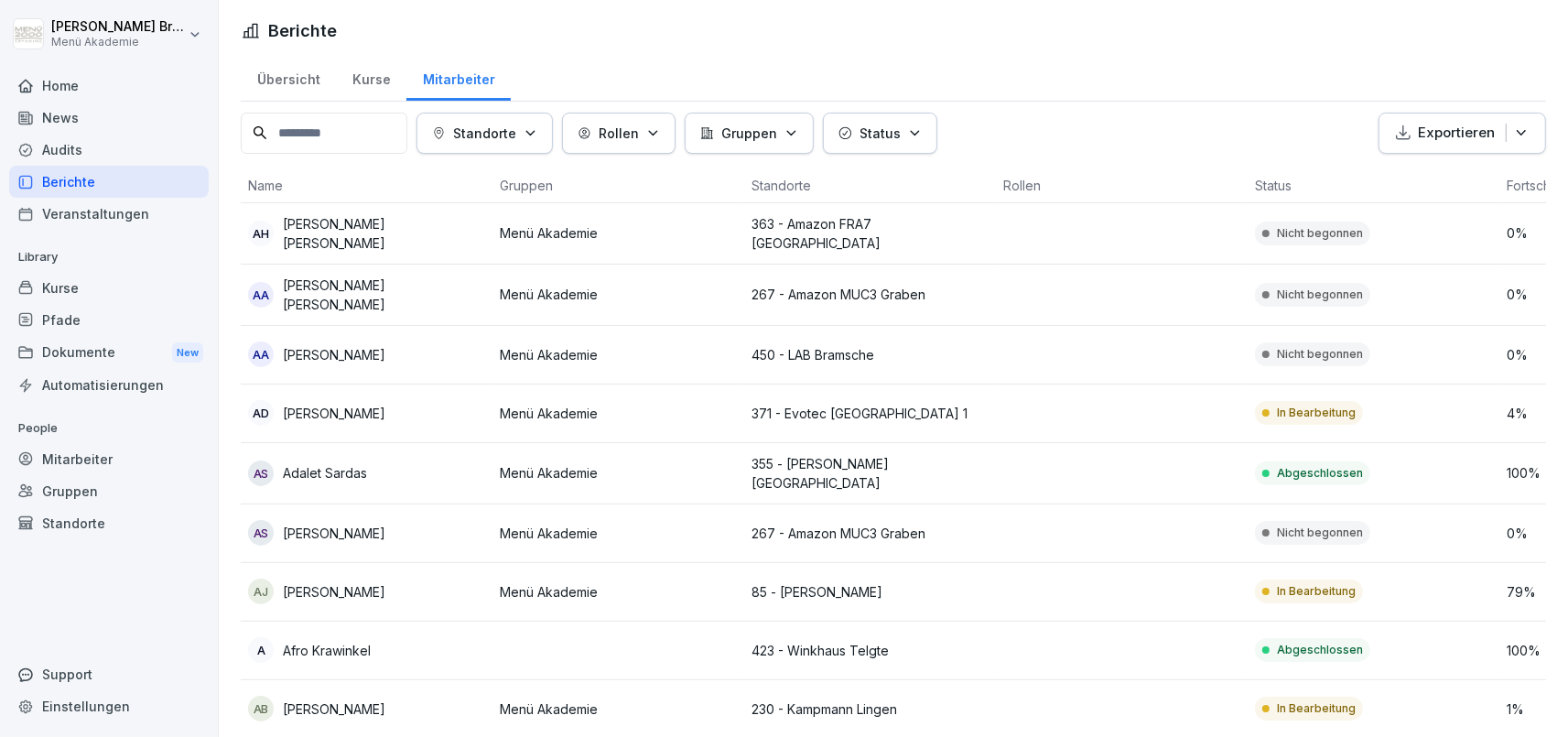
click at [807, 137] on button "Gruppen" at bounding box center [749, 133] width 129 height 41
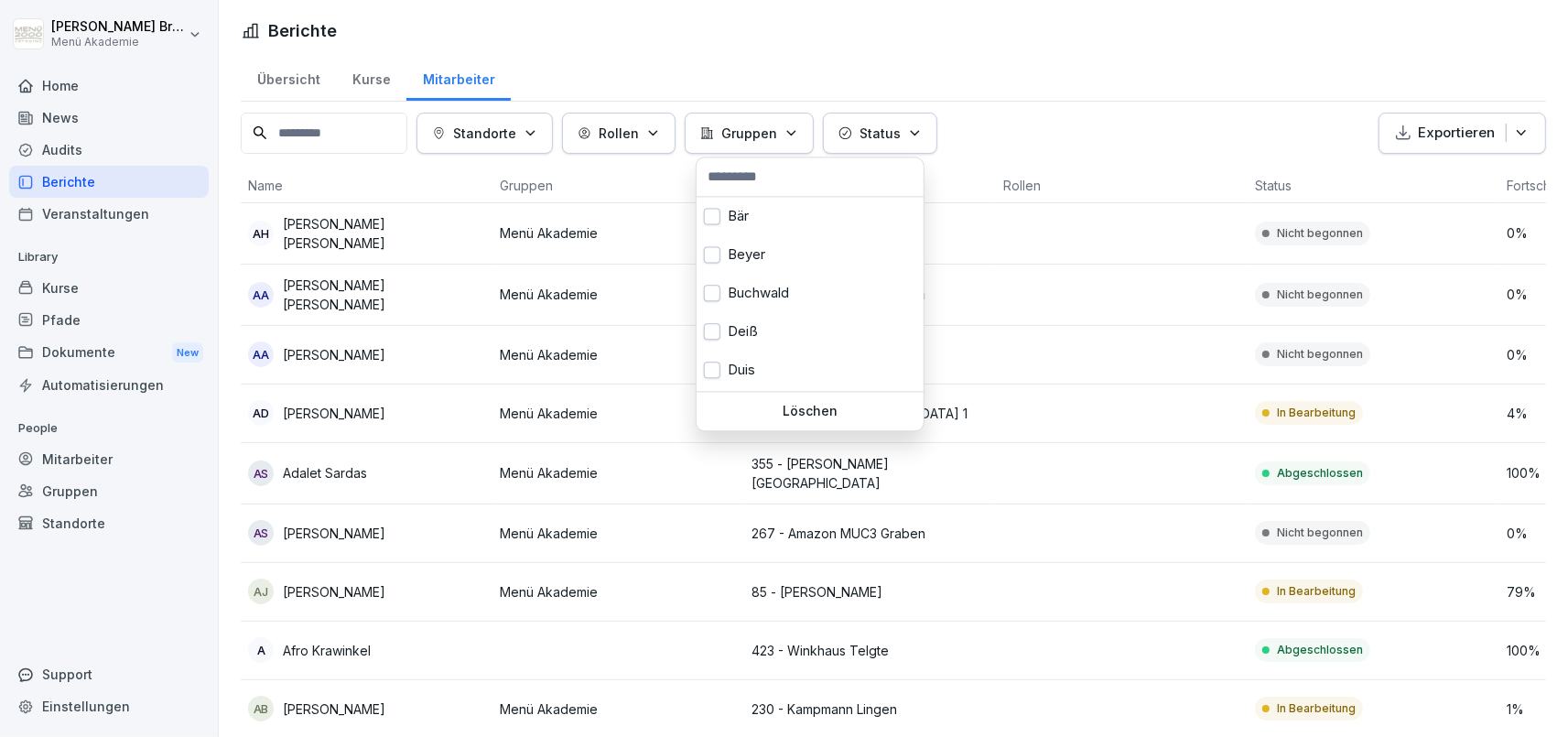
click at [695, 99] on html "[PERSON_NAME] Menü Akademie Home News Audits Berichte Veranstaltungen Library K…" at bounding box center [784, 368] width 1568 height 737
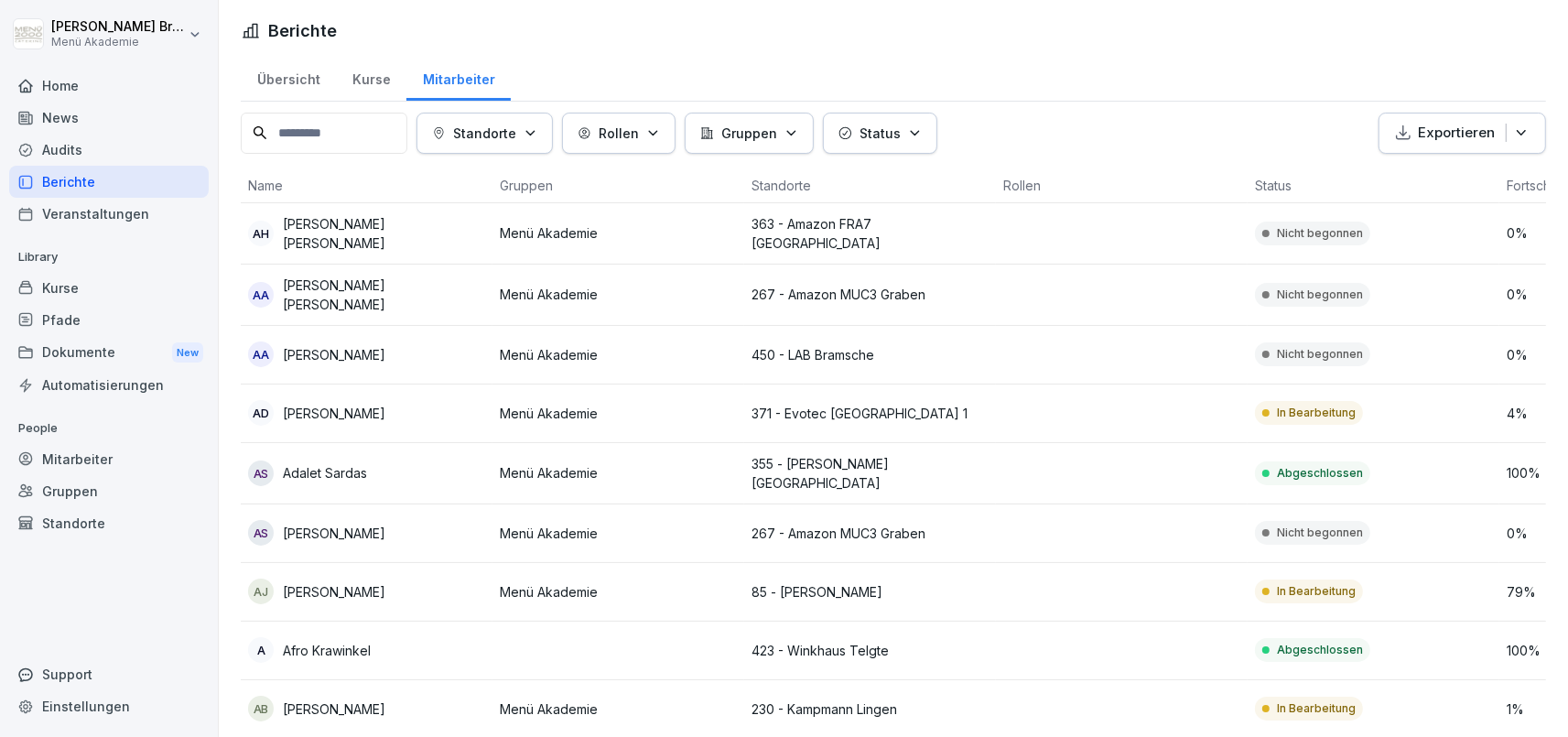
click at [316, 90] on div "Übersicht" at bounding box center [287, 77] width 95 height 47
click at [288, 87] on div "Übersicht" at bounding box center [287, 77] width 95 height 47
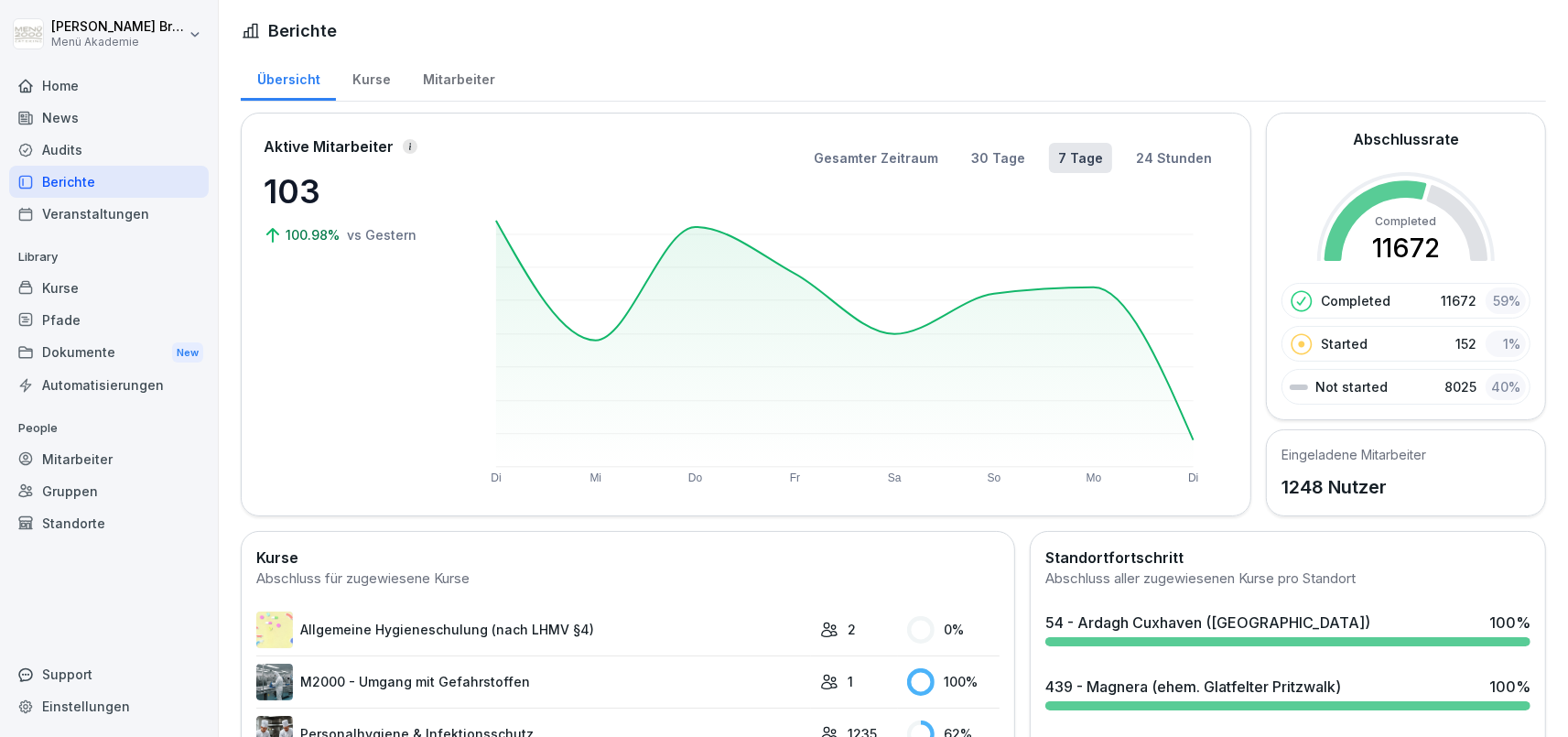
click at [399, 150] on div "Aktive Mitarbeiter" at bounding box center [354, 146] width 183 height 22
click at [405, 145] on icon at bounding box center [410, 146] width 9 height 9
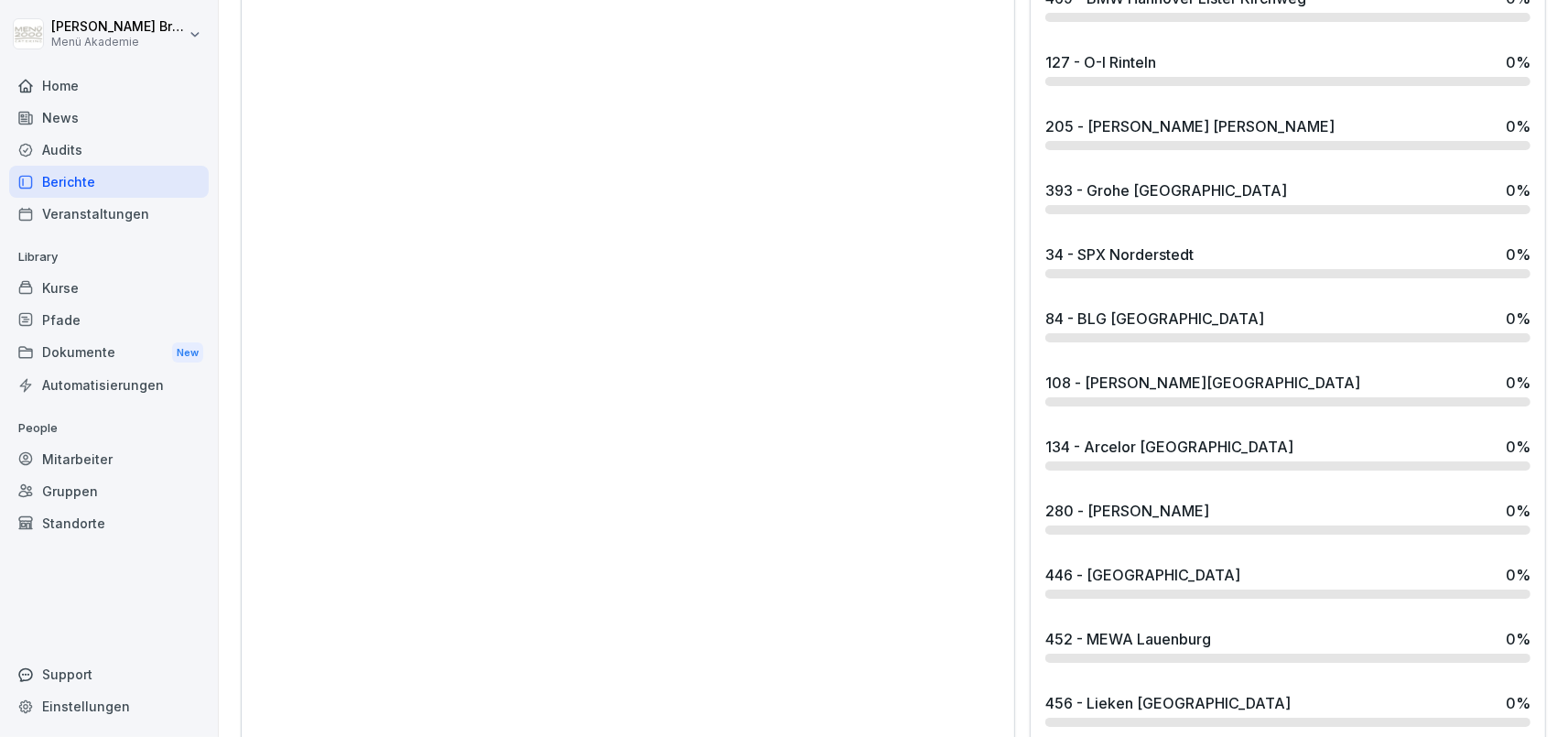
scroll to position [14674, 0]
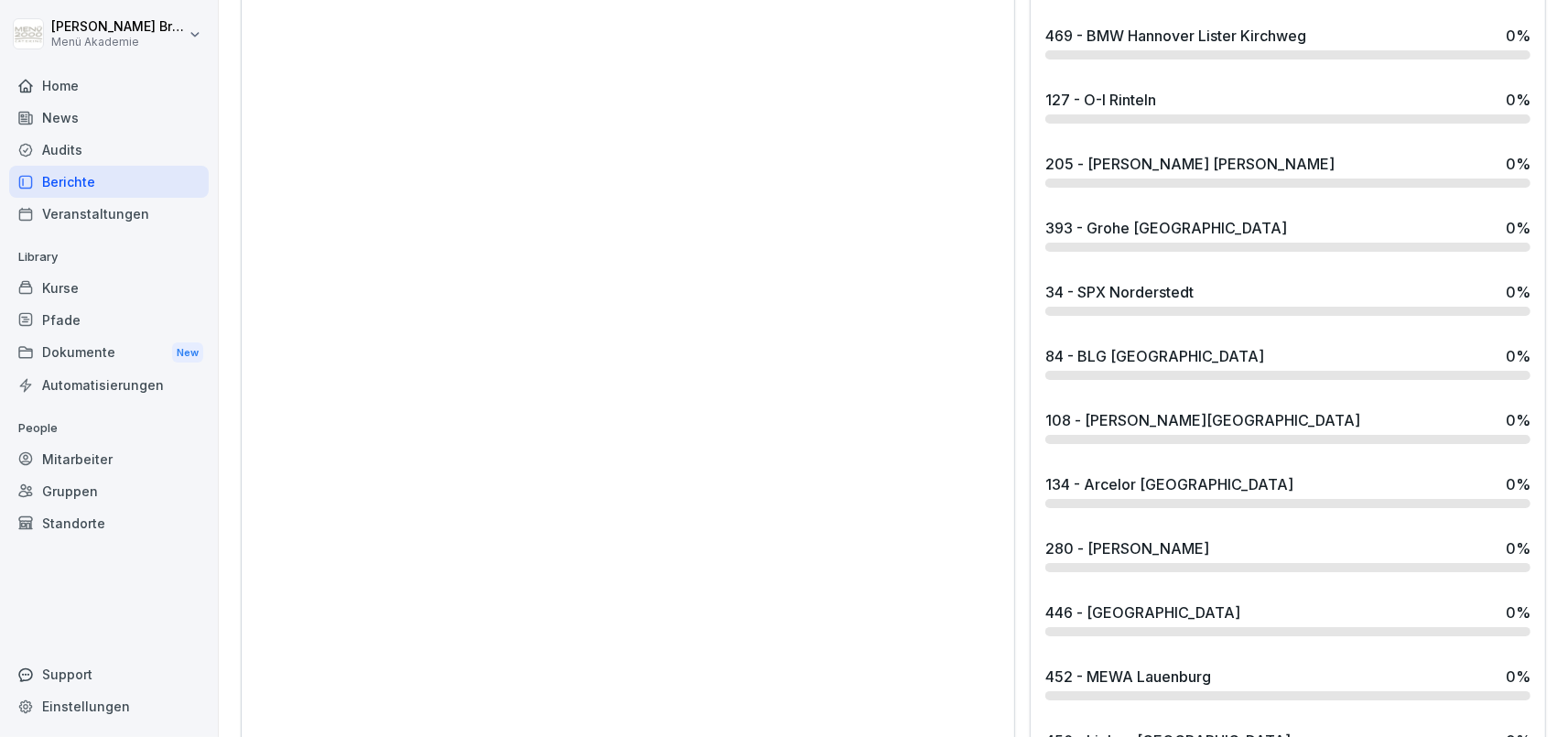
click at [149, 83] on div "Home" at bounding box center [109, 86] width 200 height 32
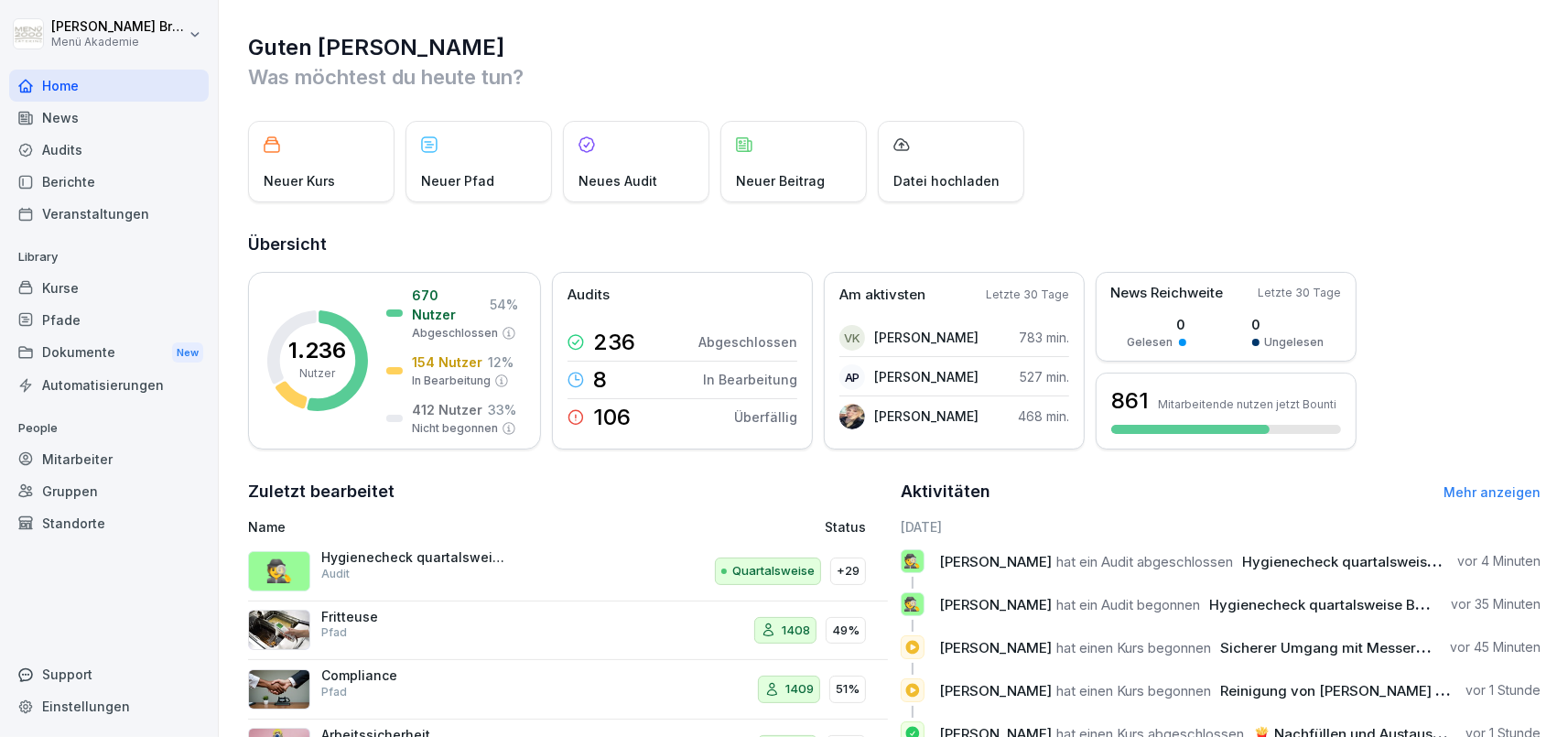
click at [76, 273] on div "Kurse" at bounding box center [109, 287] width 200 height 32
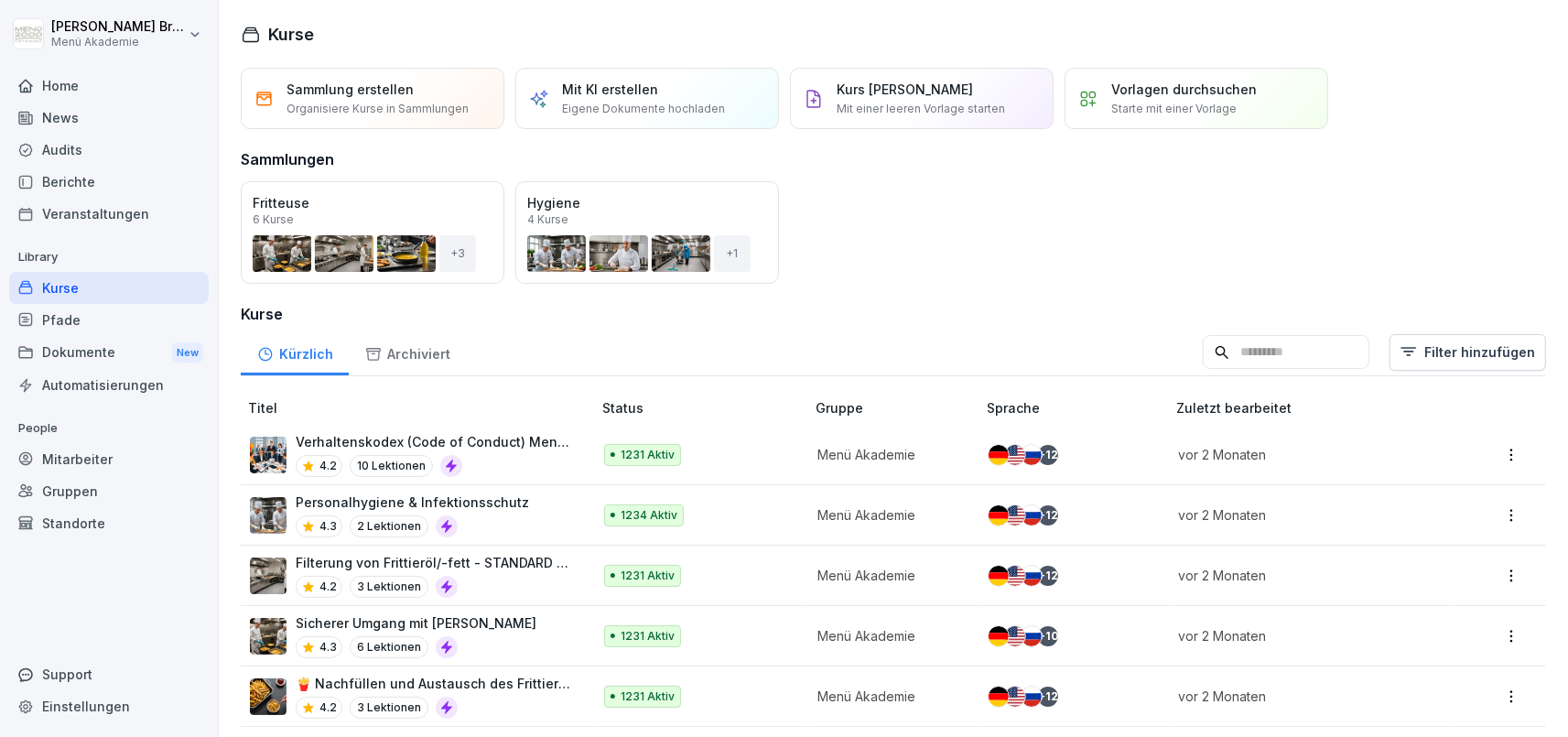
click at [62, 465] on div "Mitarbeiter" at bounding box center [109, 459] width 200 height 32
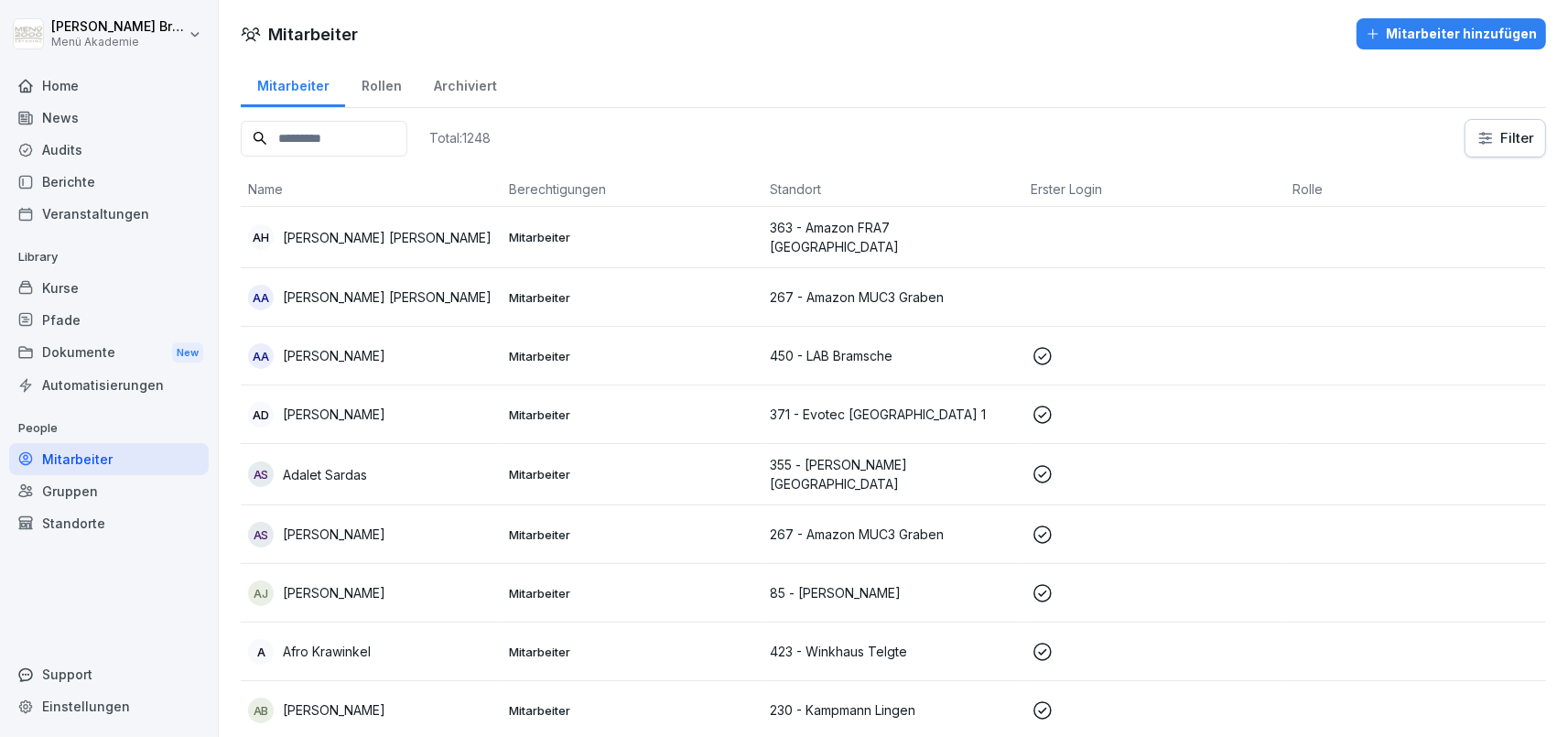
click at [321, 140] on input at bounding box center [323, 138] width 167 height 36
click at [70, 520] on div "Standorte" at bounding box center [109, 523] width 200 height 32
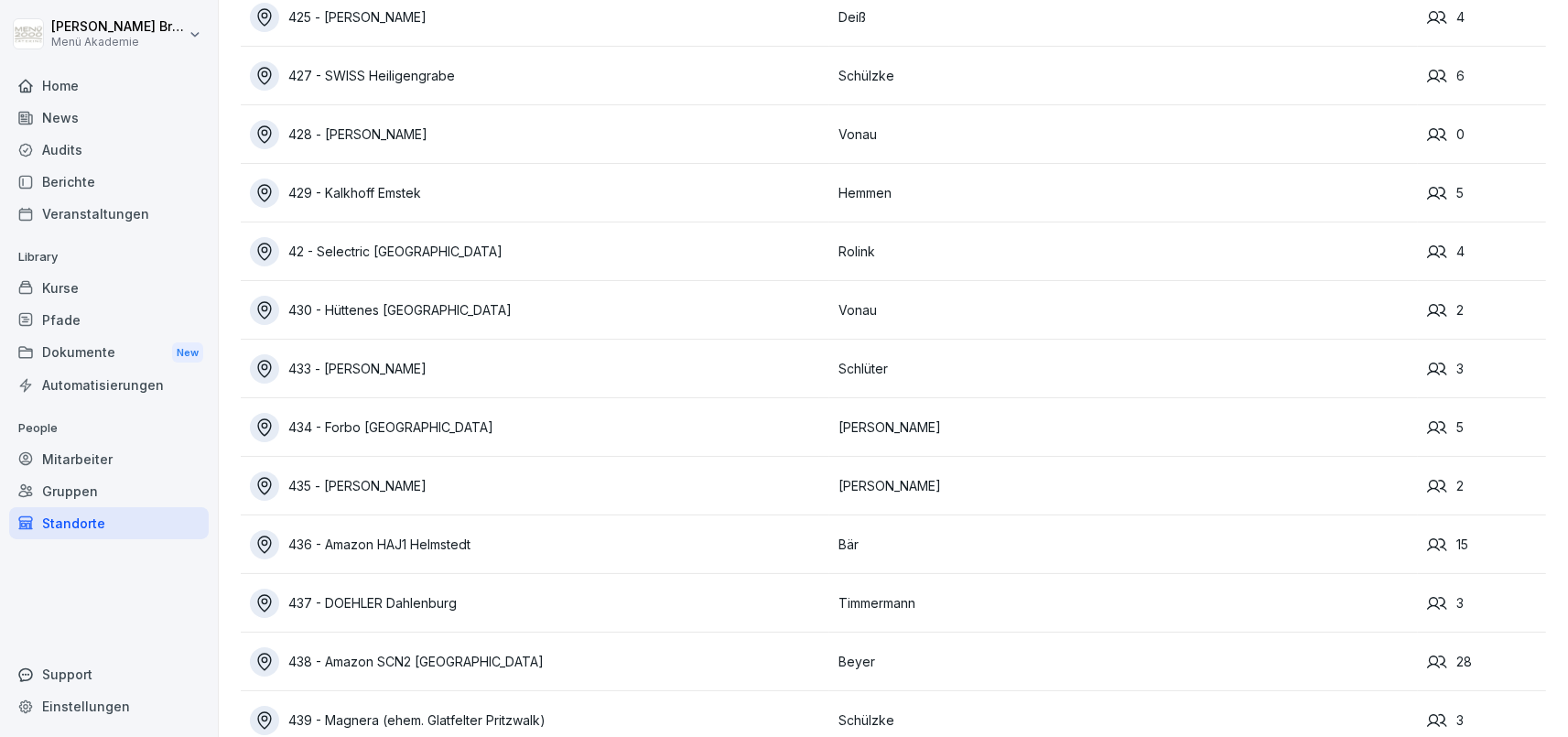
scroll to position [12183, 0]
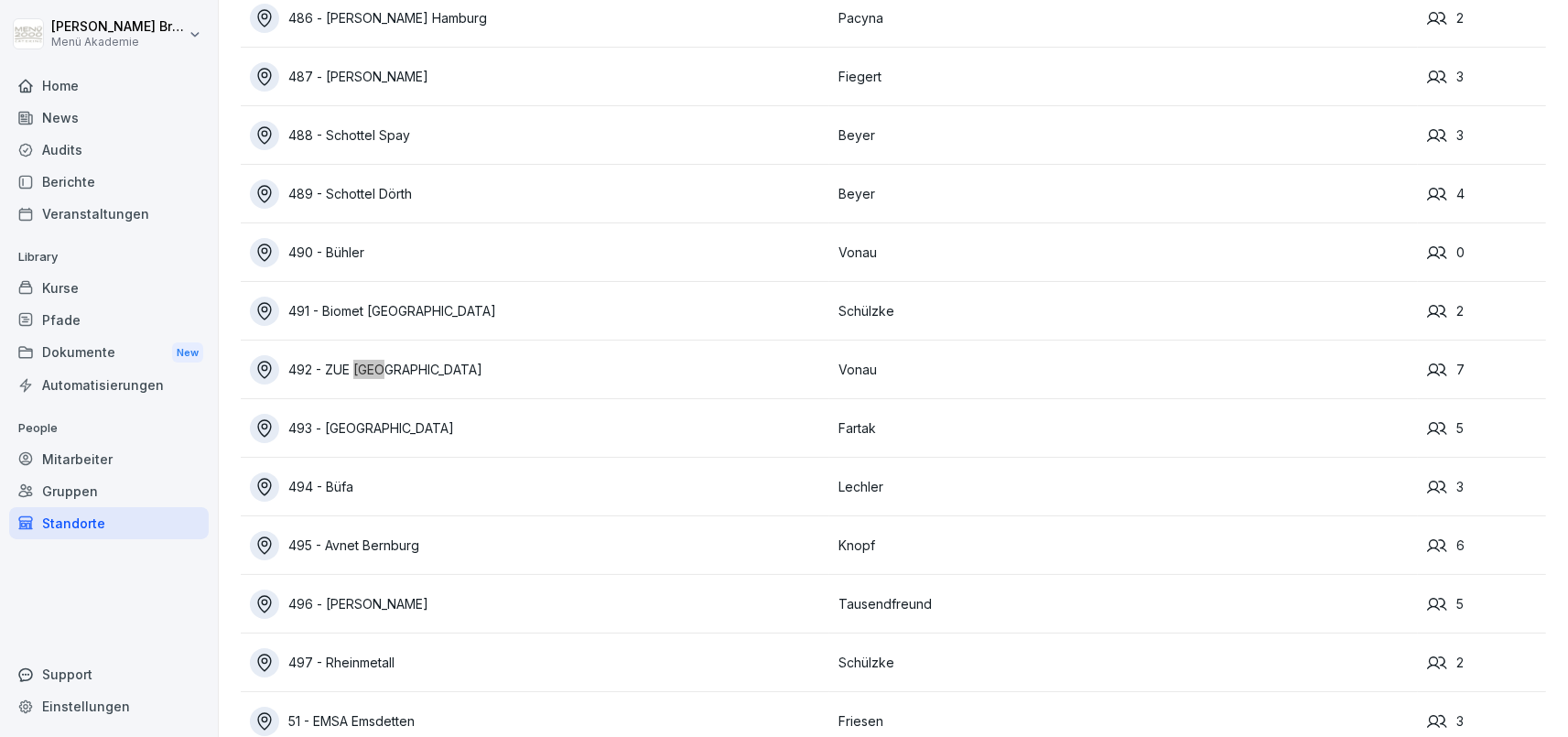
click at [459, 370] on div "492 - ZUE [GEOGRAPHIC_DATA]" at bounding box center [539, 370] width 579 height 29
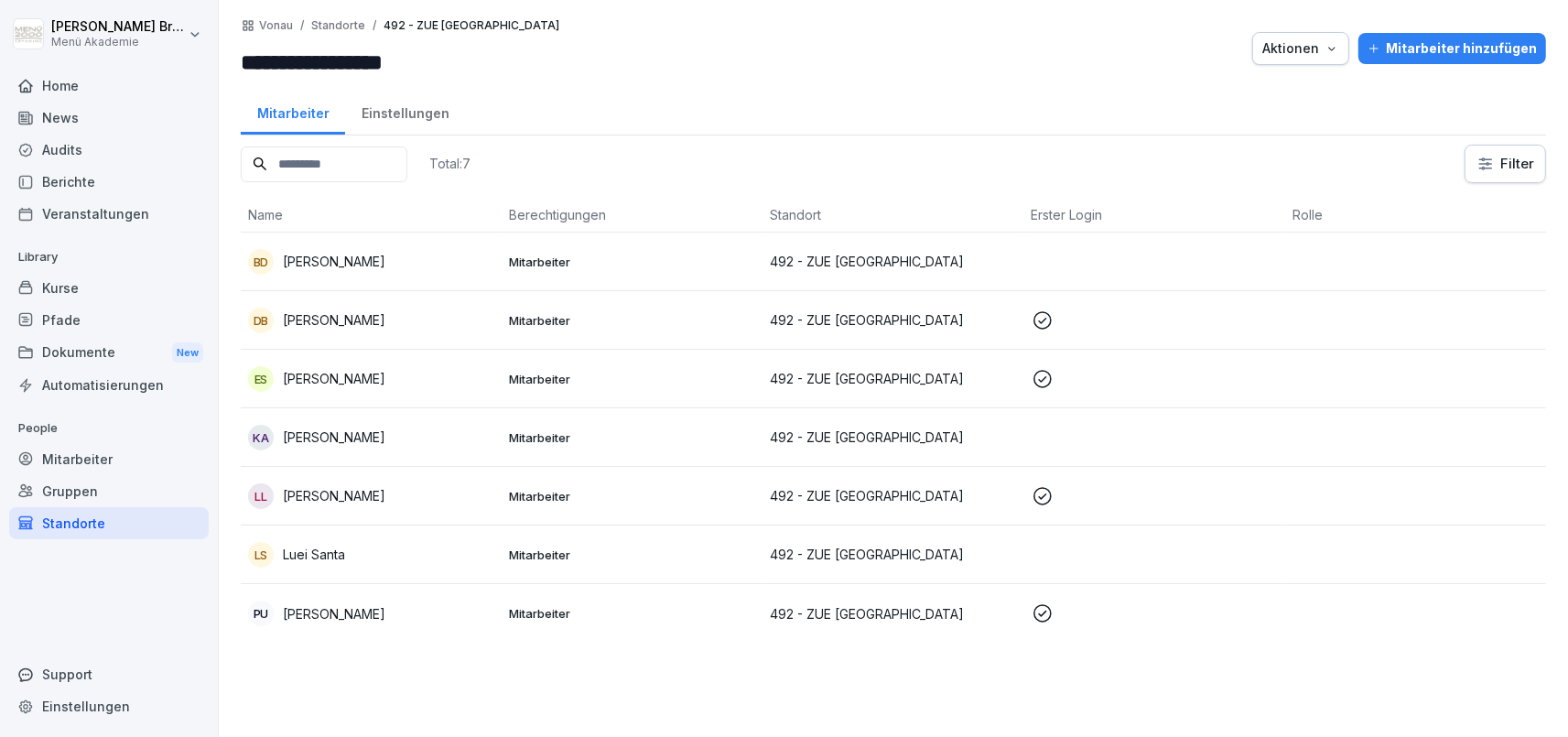
click at [368, 611] on div "PU [PERSON_NAME]" at bounding box center [370, 614] width 246 height 26
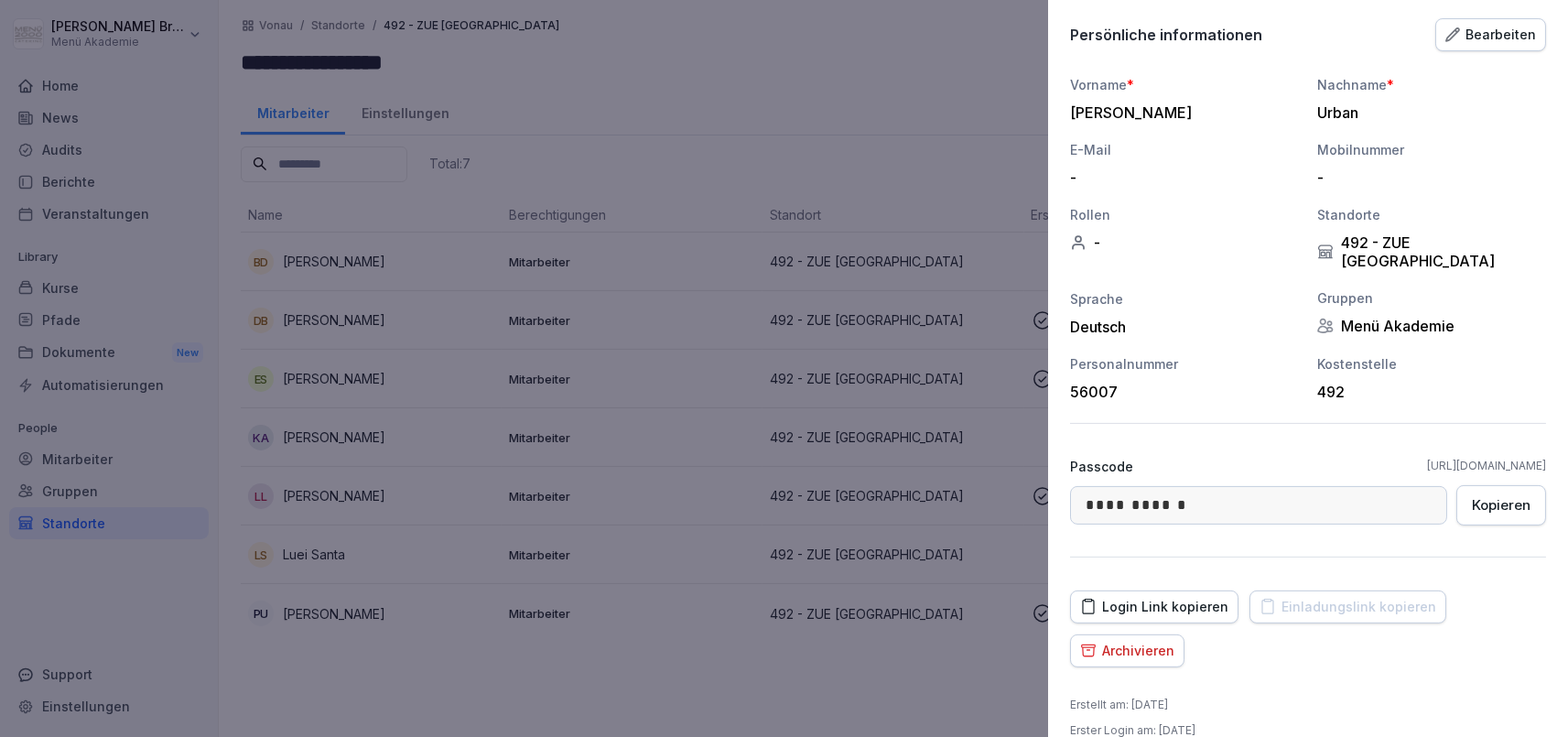
scroll to position [166, 0]
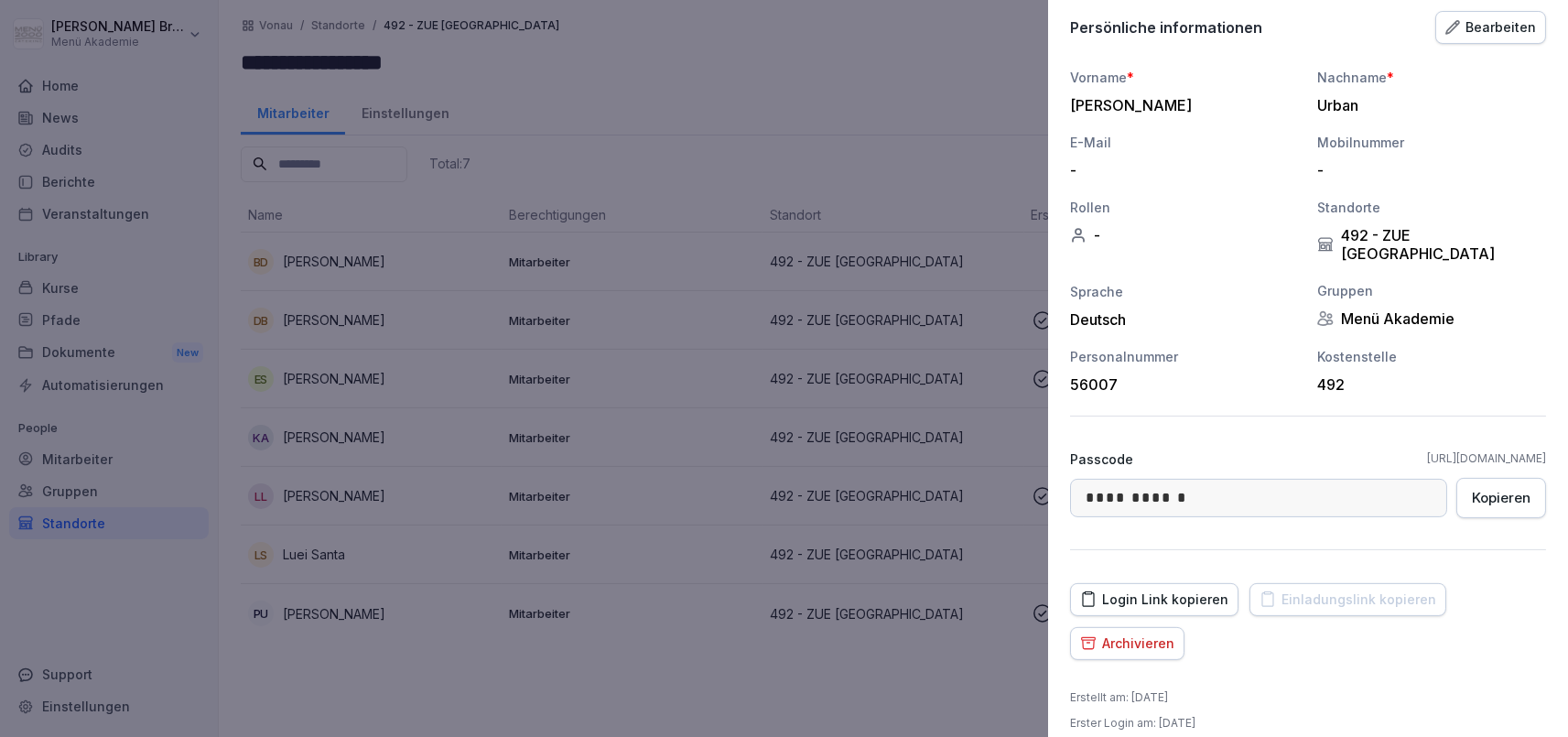
click at [888, 661] on div at bounding box center [784, 368] width 1568 height 737
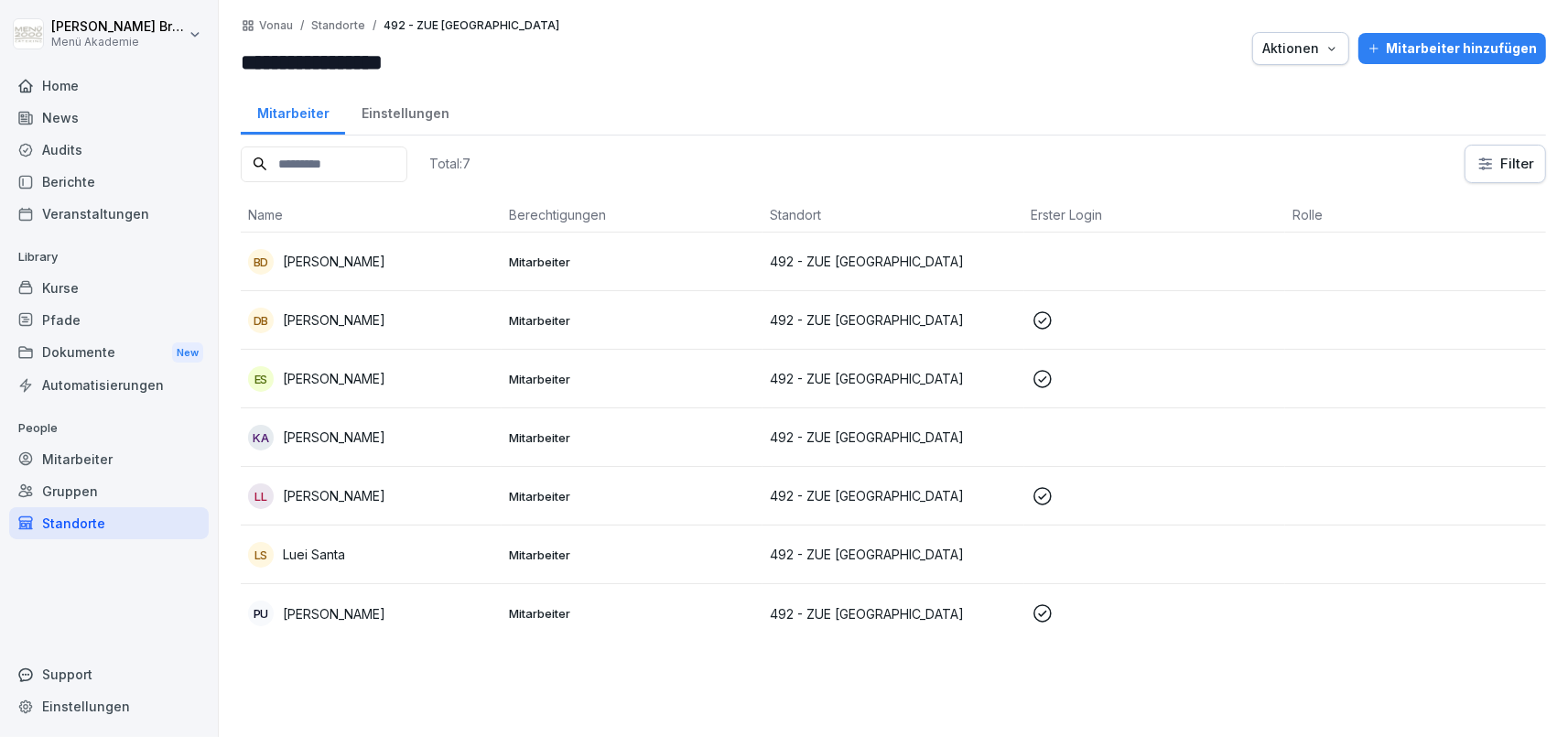
click at [388, 616] on div "PU [PERSON_NAME]" at bounding box center [370, 614] width 246 height 26
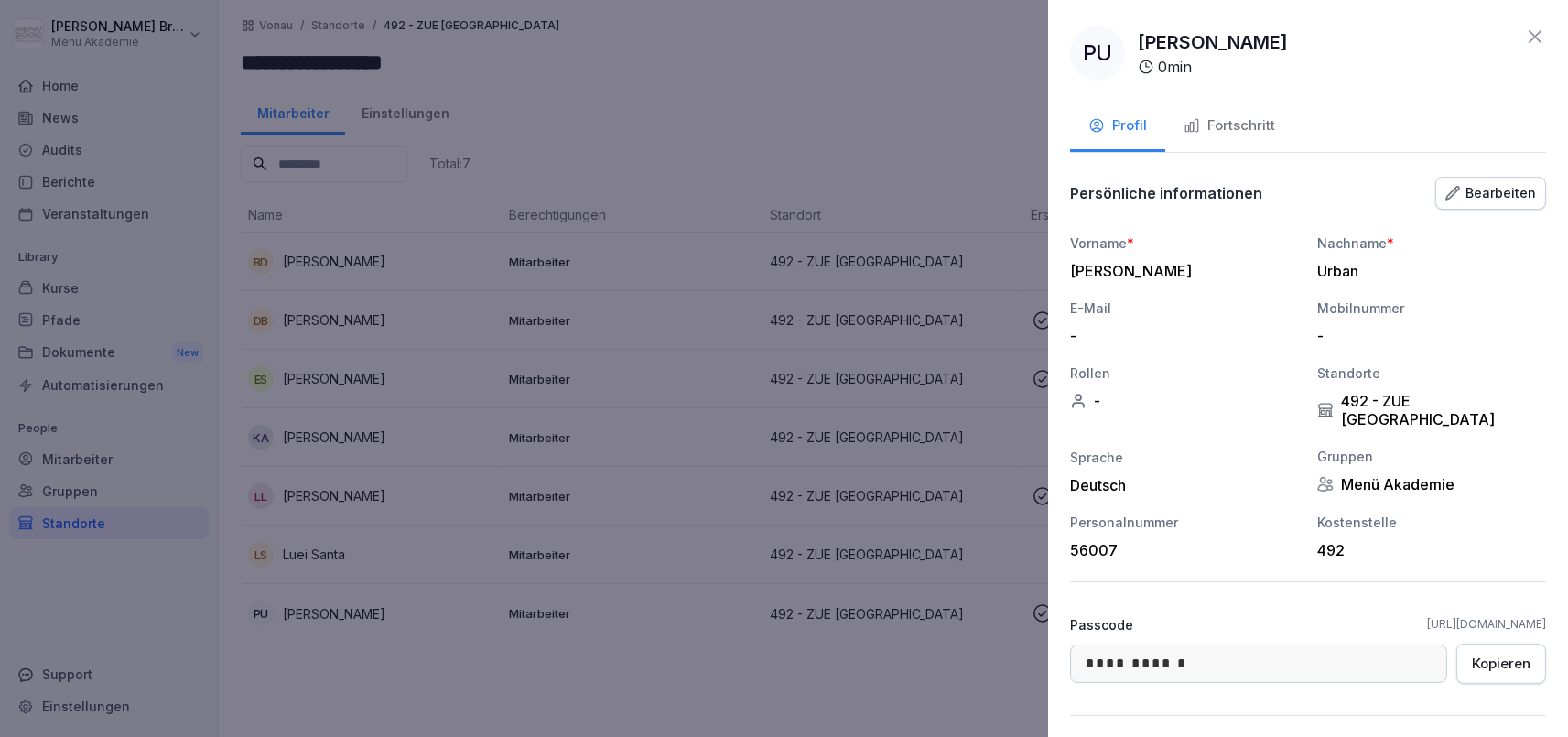
click at [1261, 123] on div "Fortschritt" at bounding box center [1229, 125] width 91 height 21
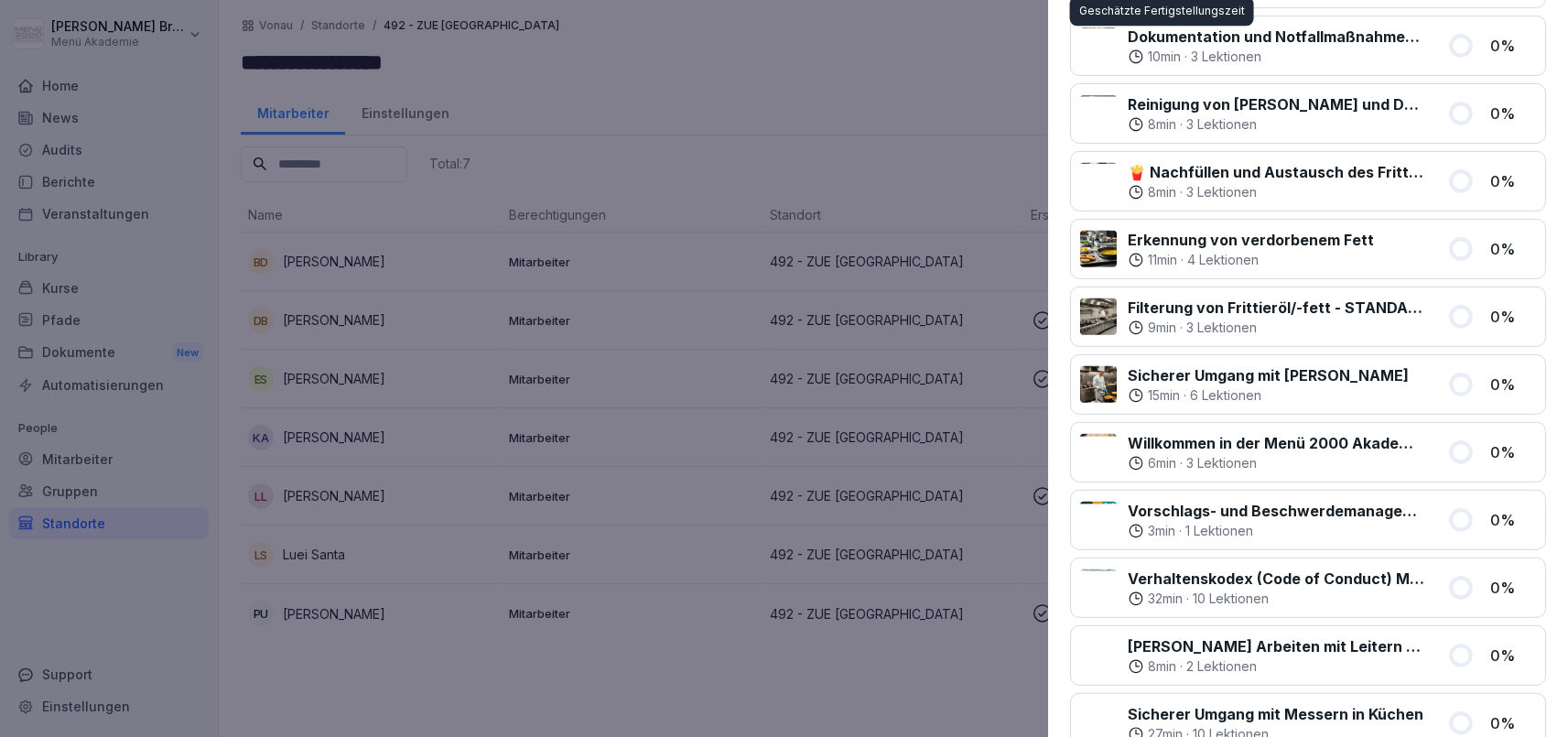
scroll to position [1136, 0]
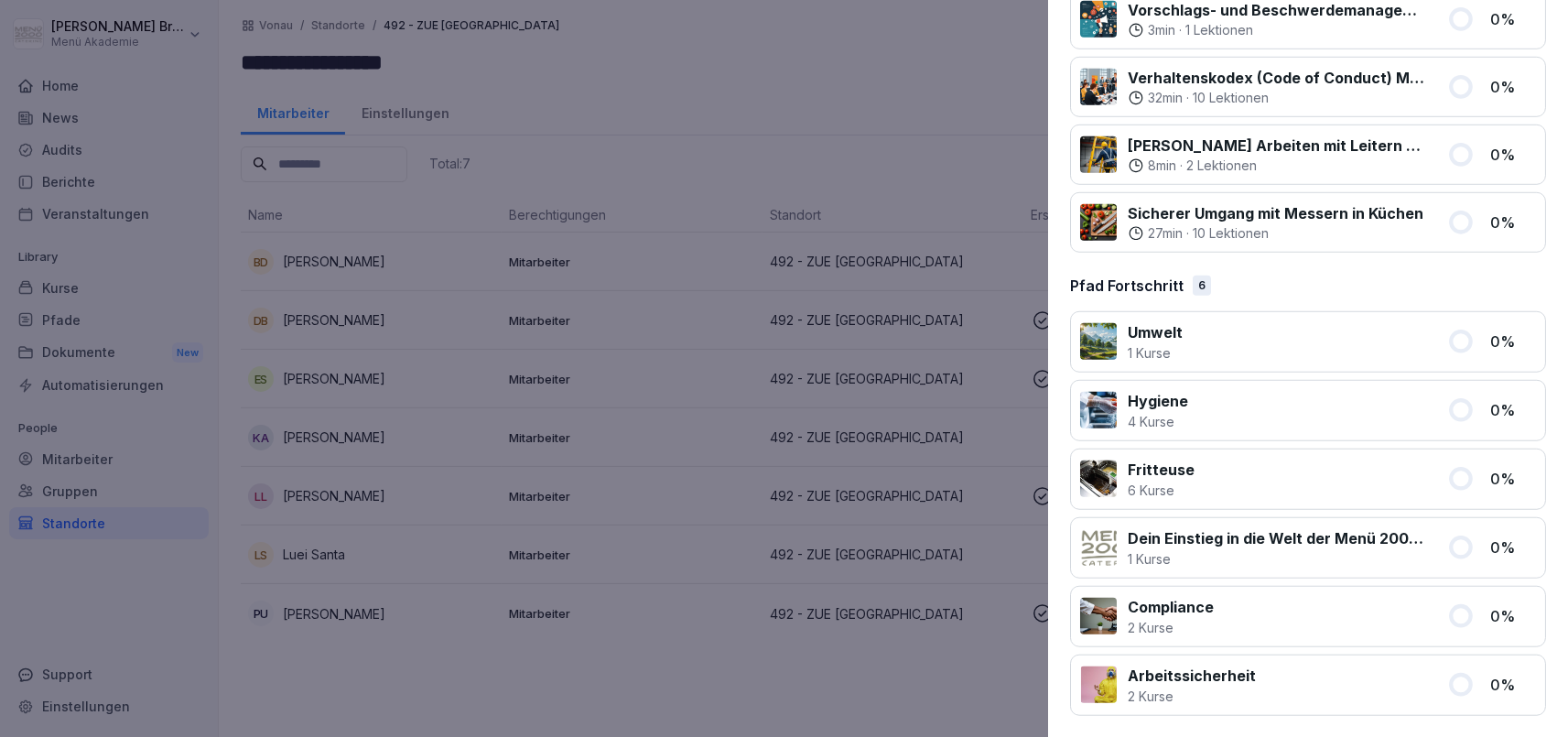
click at [818, 695] on div at bounding box center [784, 368] width 1568 height 737
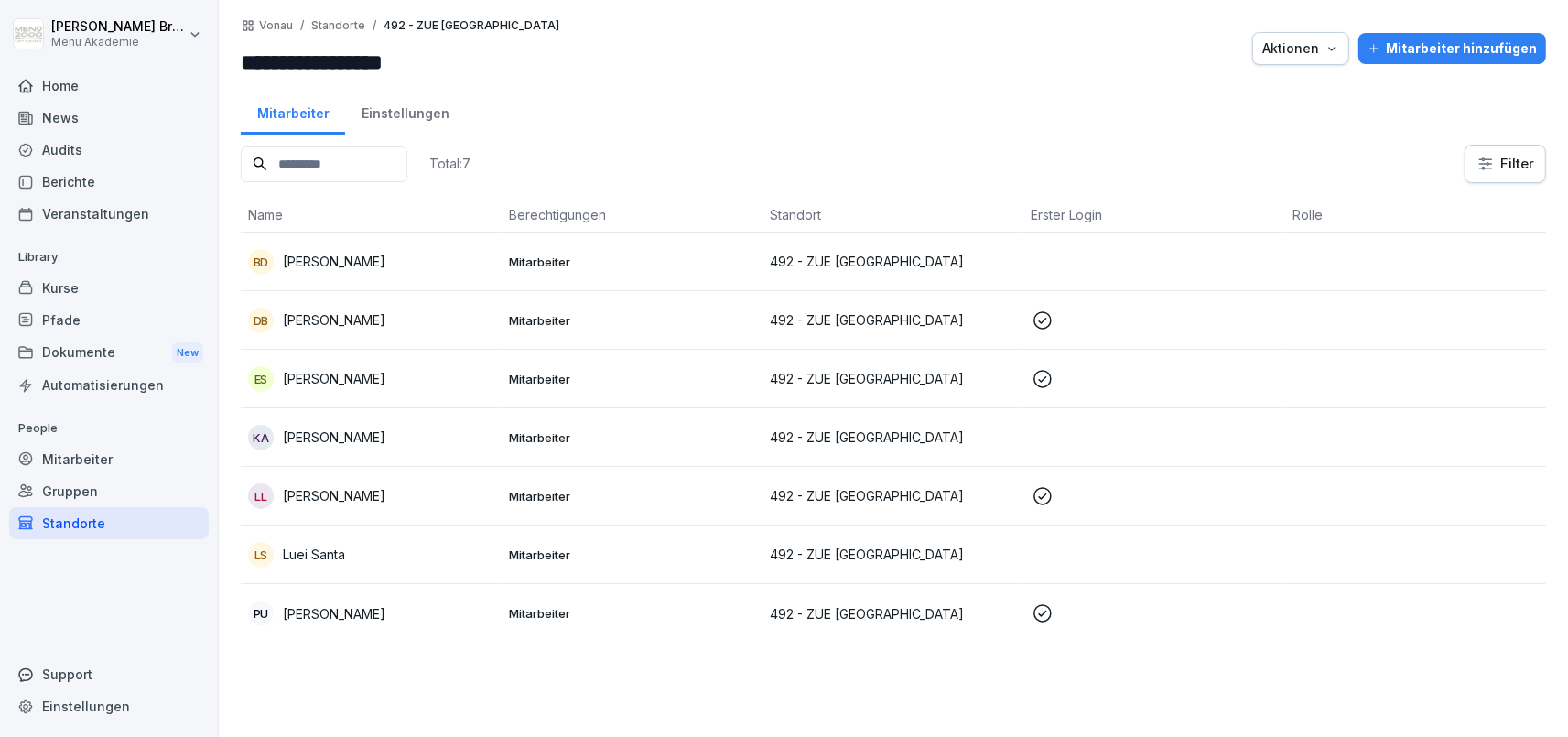
click at [331, 612] on p "[PERSON_NAME]" at bounding box center [333, 614] width 102 height 19
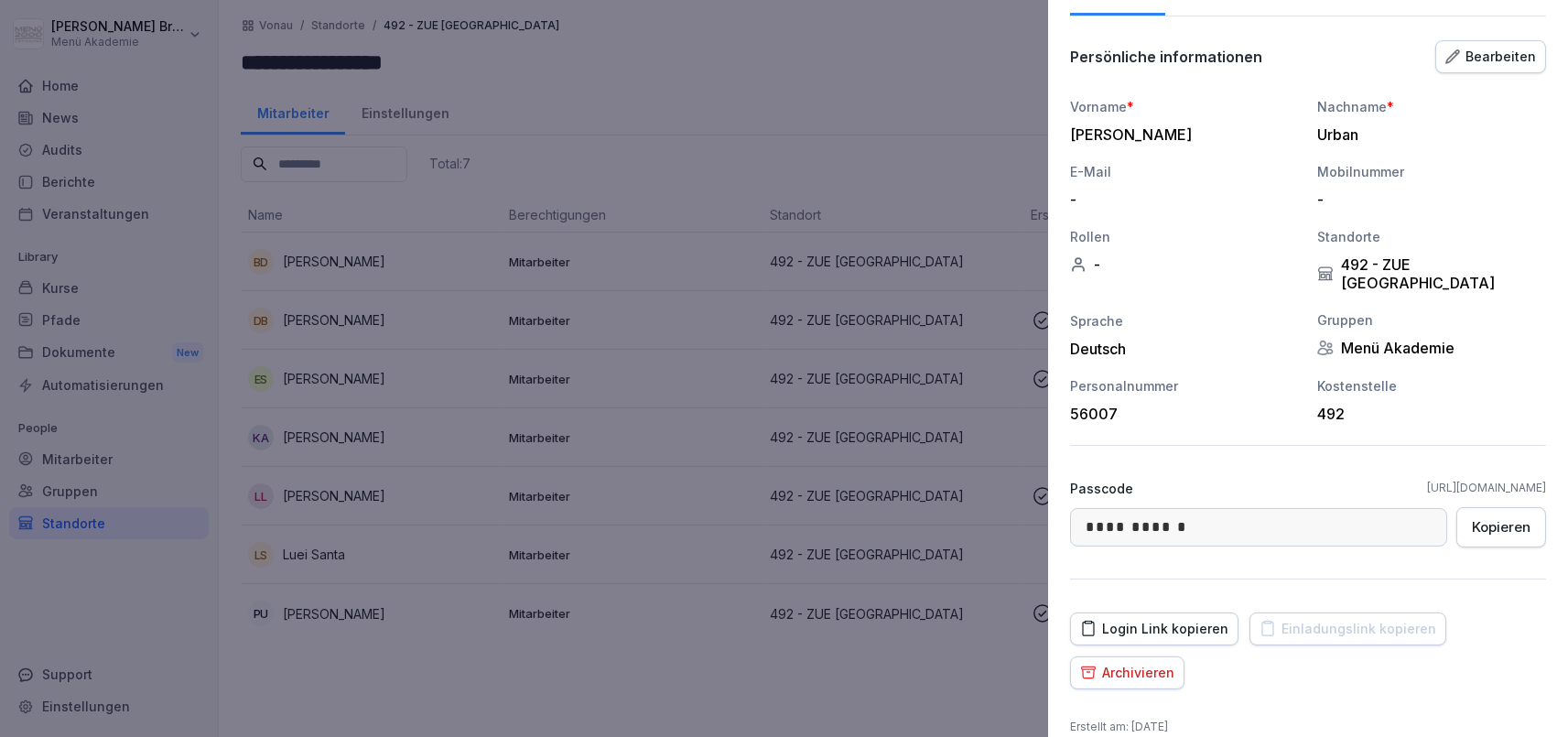
scroll to position [166, 0]
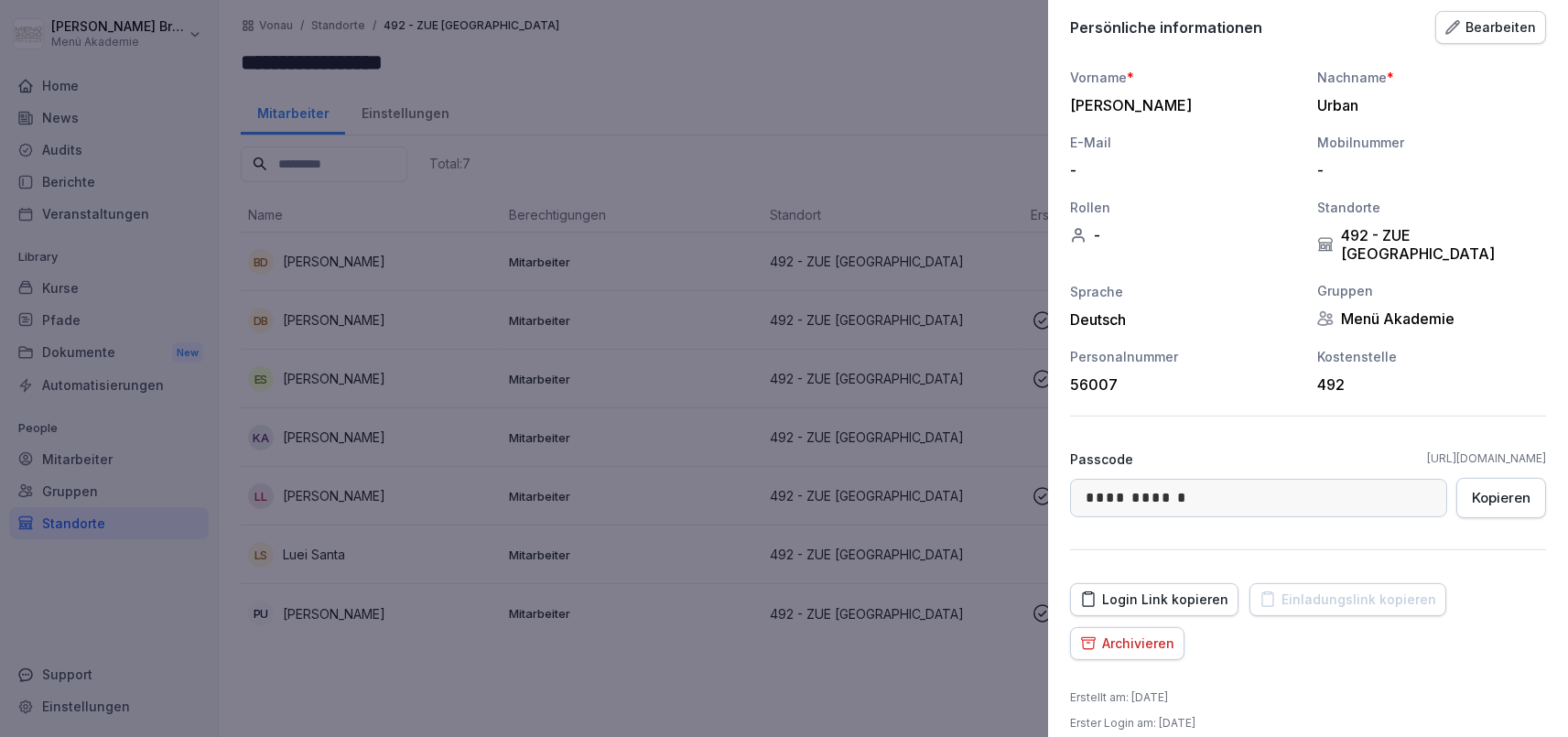
click at [1176, 590] on div "Login Link kopieren" at bounding box center [1154, 600] width 148 height 20
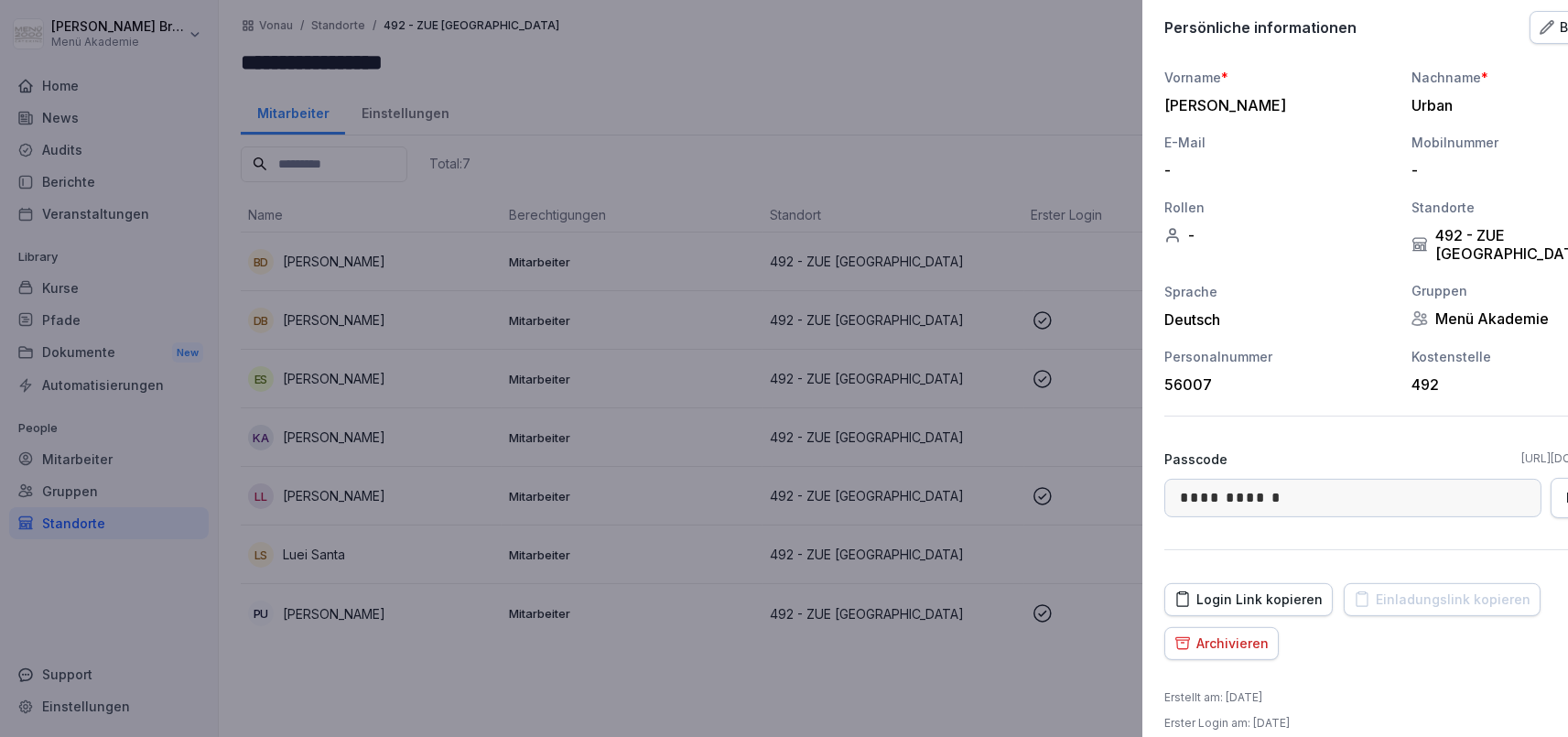
click at [710, 662] on div at bounding box center [784, 368] width 1568 height 737
